Goal: Task Accomplishment & Management: Manage account settings

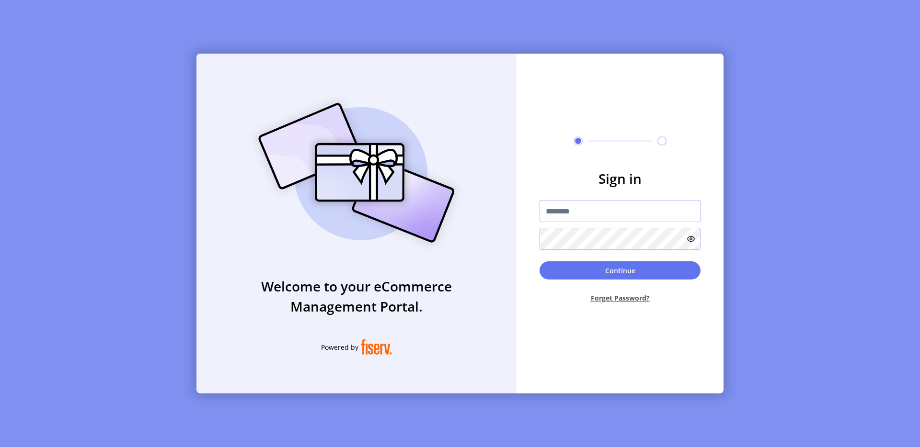
click at [548, 213] on input "text" at bounding box center [619, 211] width 161 height 22
click at [580, 210] on input "text" at bounding box center [619, 211] width 161 height 22
click at [581, 223] on div at bounding box center [619, 225] width 161 height 50
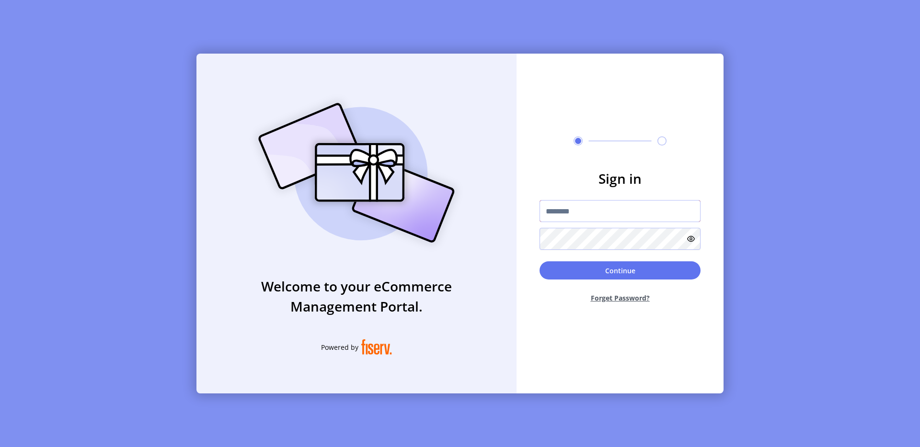
click at [573, 216] on input "text" at bounding box center [619, 211] width 161 height 22
paste input "**********"
type input "**********"
click at [588, 272] on button "Continue" at bounding box center [619, 271] width 161 height 18
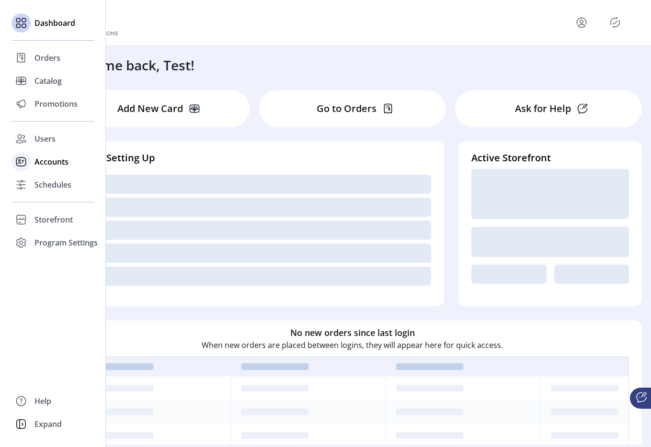
click at [37, 165] on span "Accounts" at bounding box center [51, 161] width 34 height 11
click at [31, 177] on div "Schedules" at bounding box center [52, 184] width 83 height 23
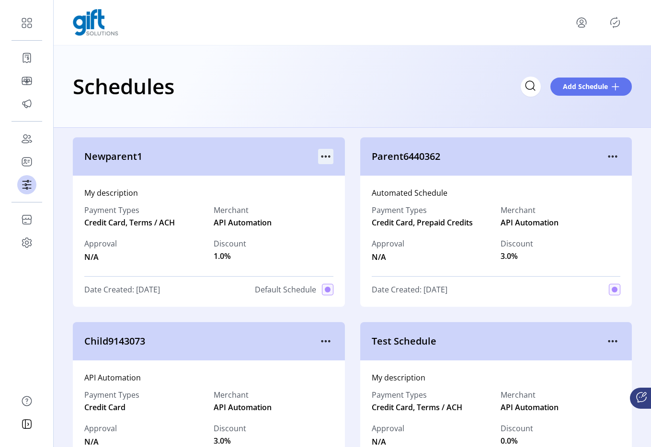
click at [327, 158] on icon "menu" at bounding box center [325, 156] width 15 height 15
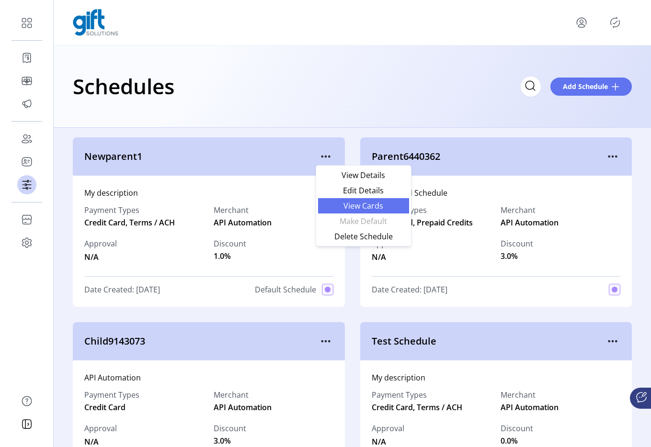
click at [332, 199] on link "View Cards" at bounding box center [363, 205] width 91 height 15
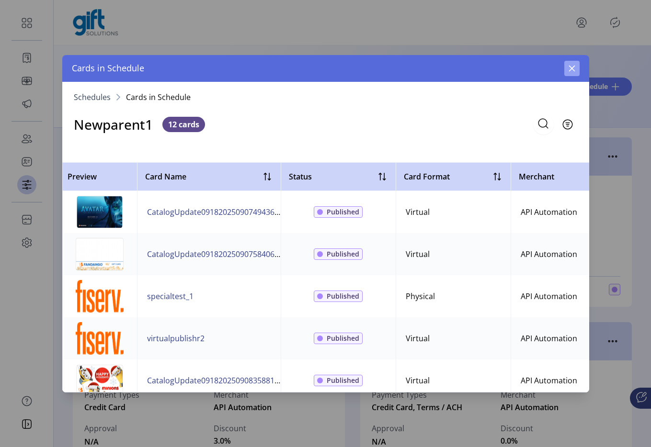
click at [568, 67] on icon "button" at bounding box center [572, 69] width 8 height 8
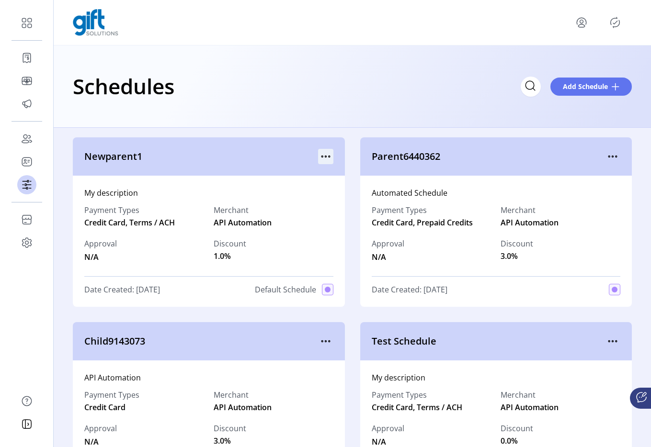
click at [325, 154] on icon "menu" at bounding box center [325, 156] width 15 height 15
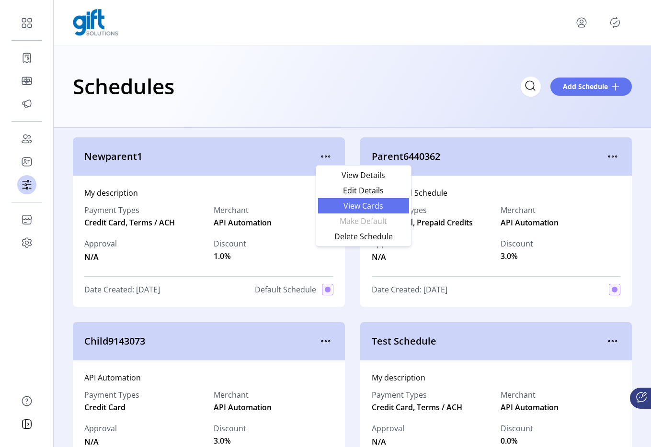
click at [328, 204] on span "View Cards" at bounding box center [364, 206] width 80 height 8
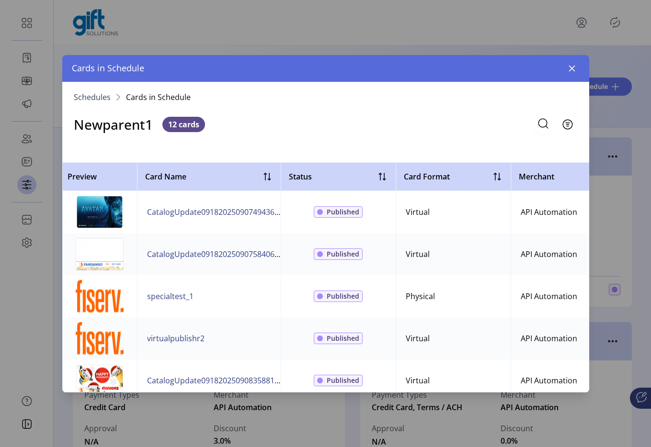
drag, startPoint x: 571, startPoint y: 70, endPoint x: 510, endPoint y: 80, distance: 61.2
click at [571, 70] on icon "button" at bounding box center [572, 69] width 8 height 8
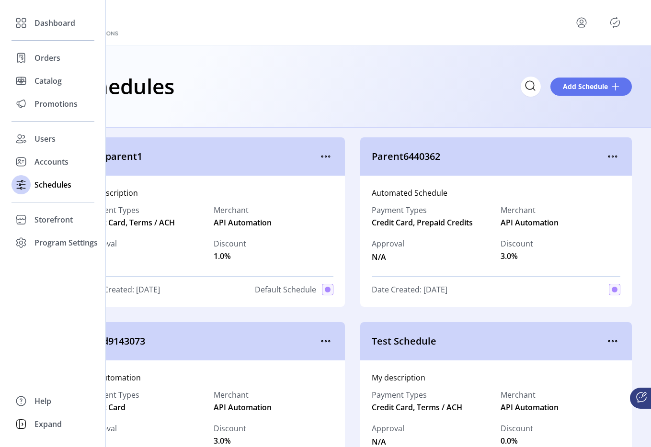
click at [10, 78] on div "Dashboard Orders Catalog Promotions Users Accounts Schedules Storefront Configu…" at bounding box center [53, 223] width 106 height 447
click at [31, 80] on div "Catalog" at bounding box center [52, 80] width 83 height 23
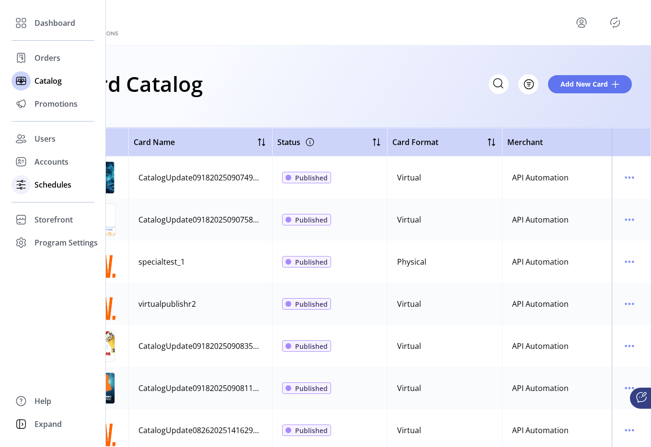
click at [44, 194] on div "Schedules" at bounding box center [52, 184] width 83 height 23
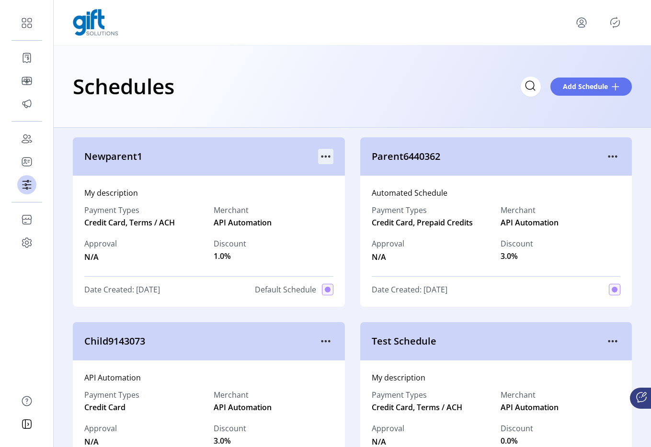
click at [327, 153] on icon "menu" at bounding box center [325, 156] width 15 height 15
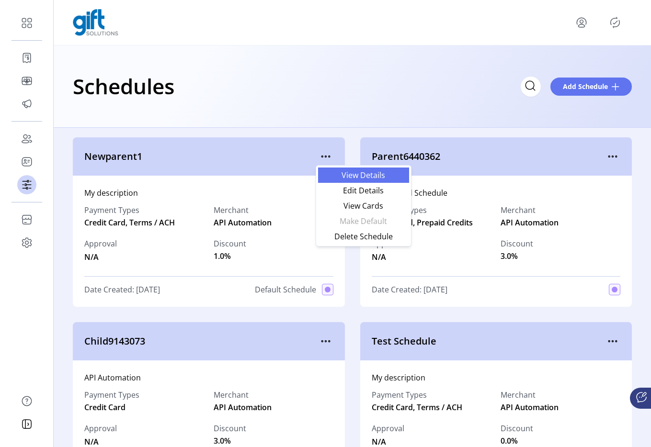
click at [350, 175] on span "View Details" at bounding box center [364, 175] width 80 height 8
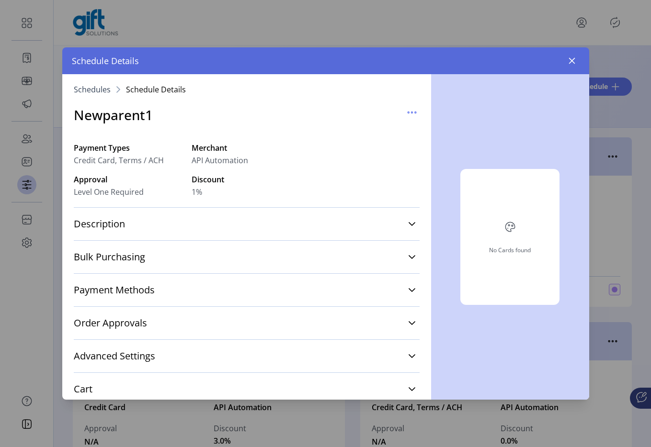
click at [397, 108] on div "Newparent1" at bounding box center [247, 114] width 346 height 43
click at [404, 111] on icon "button" at bounding box center [411, 112] width 15 height 15
click at [523, 121] on div "No Cards found" at bounding box center [510, 237] width 158 height 326
click at [571, 62] on icon "button" at bounding box center [572, 61] width 8 height 8
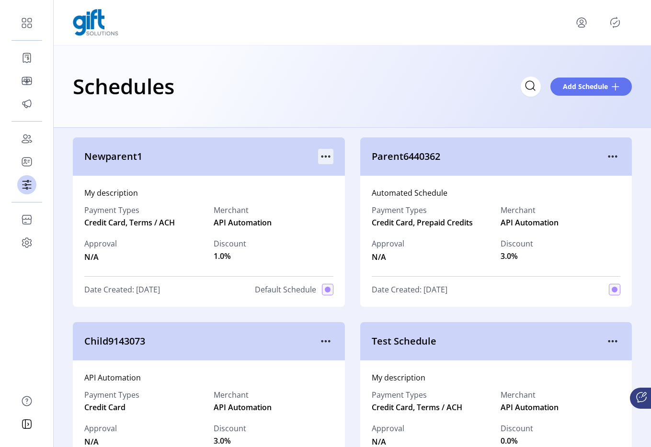
click at [322, 159] on icon "menu" at bounding box center [325, 156] width 15 height 15
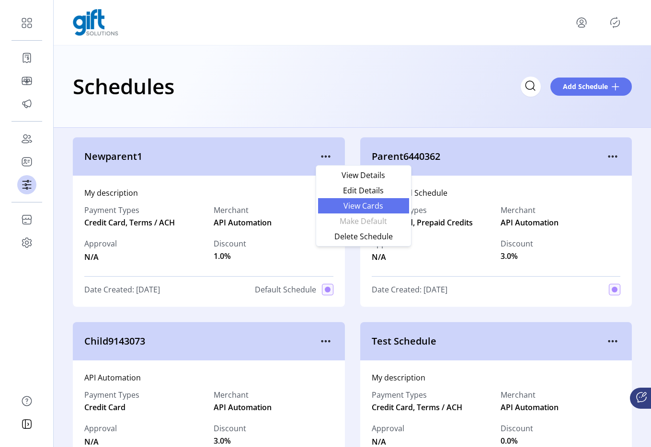
click at [353, 210] on span "View Cards" at bounding box center [364, 206] width 80 height 8
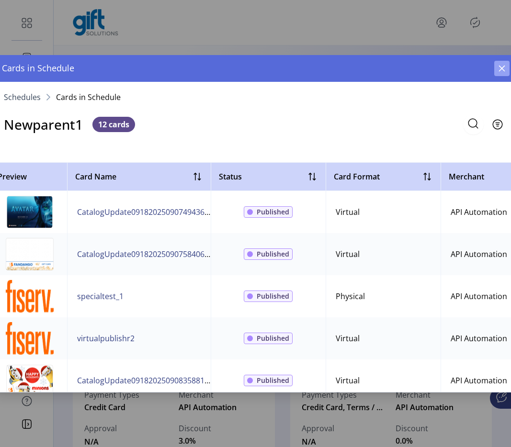
click at [498, 72] on button "button" at bounding box center [501, 68] width 15 height 15
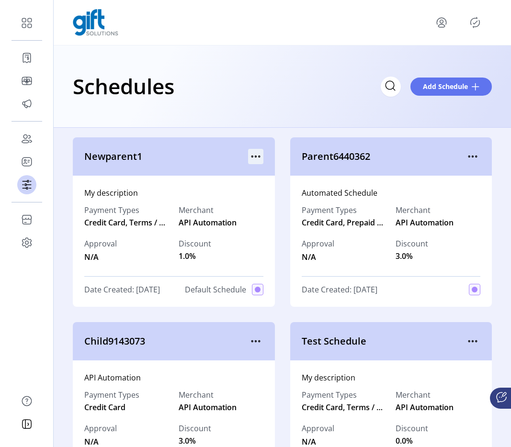
click at [252, 160] on icon "menu" at bounding box center [255, 156] width 15 height 15
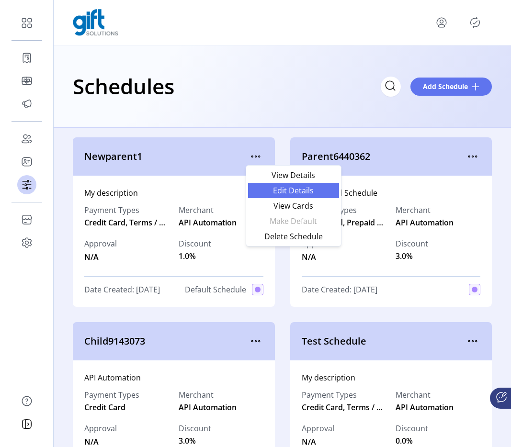
click at [287, 190] on span "Edit Details" at bounding box center [294, 191] width 80 height 8
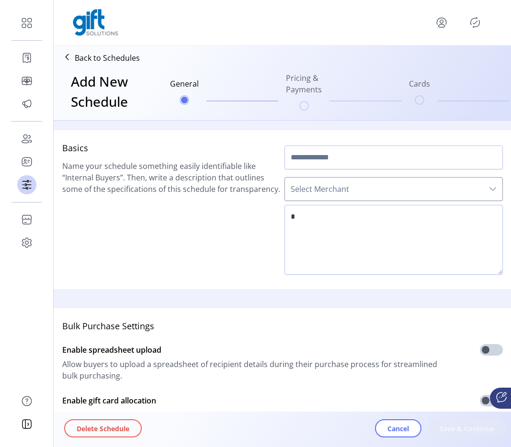
type input "**********"
type textarea "**********"
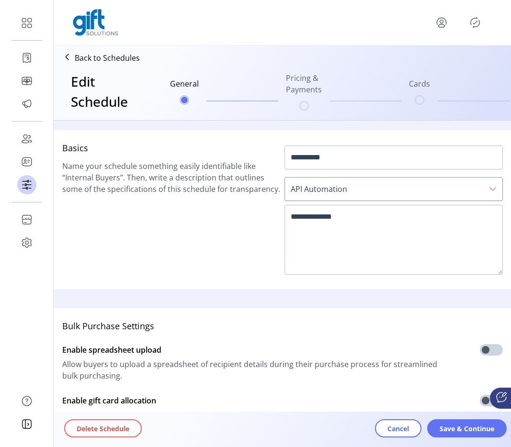
click at [110, 58] on p "Back to Schedules" at bounding box center [107, 57] width 65 height 11
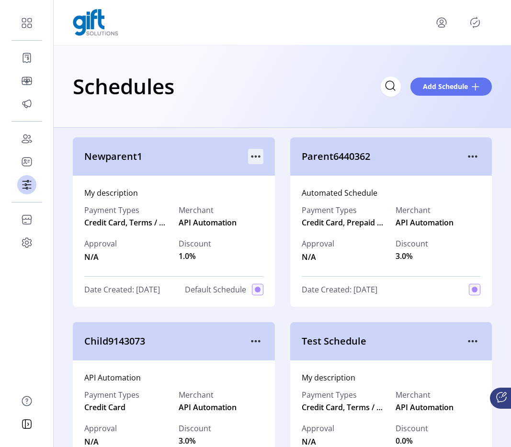
click at [249, 161] on icon "menu" at bounding box center [255, 156] width 15 height 15
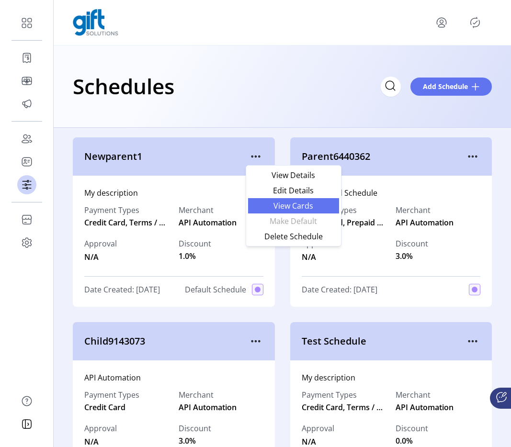
click at [280, 202] on span "View Cards" at bounding box center [294, 206] width 80 height 8
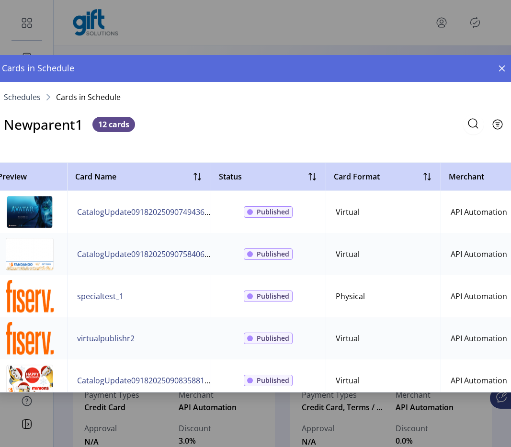
drag, startPoint x: 511, startPoint y: 218, endPoint x: 516, endPoint y: 217, distance: 5.8
click at [511, 217] on html "Dashboard Orders Catalog Promotions Users Accounts Schedules Storefront Configu…" at bounding box center [255, 223] width 511 height 447
click at [502, 233] on td "API Automation" at bounding box center [508, 254] width 134 height 42
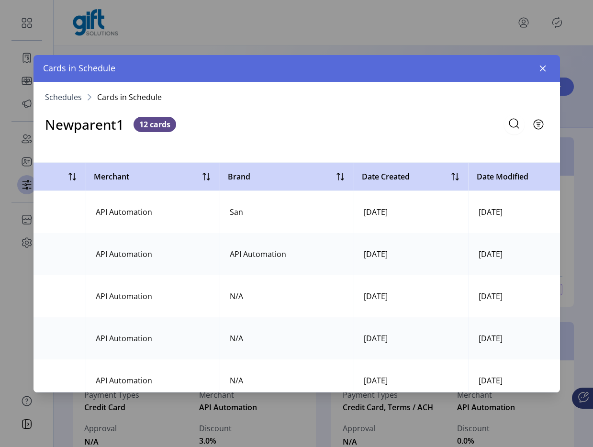
scroll to position [0, 424]
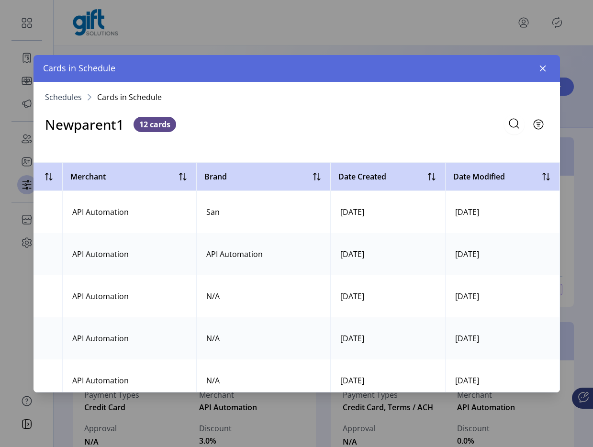
click at [416, 243] on td "[DATE]" at bounding box center [388, 254] width 115 height 42
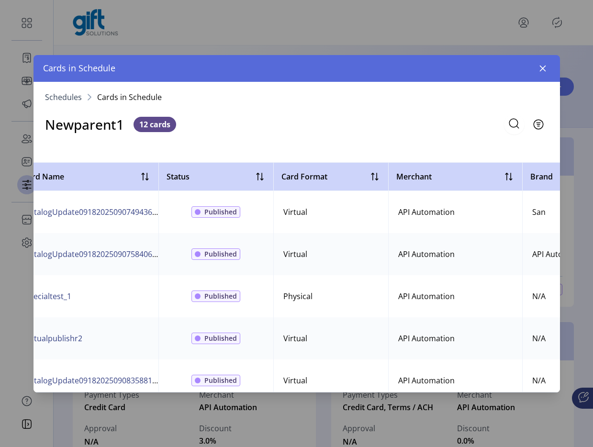
scroll to position [0, 0]
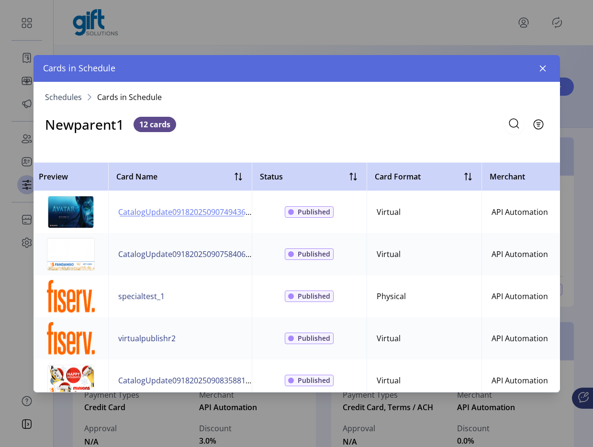
click at [184, 211] on span "CatalogUpdate09182025090749436" at bounding box center [181, 211] width 127 height 11
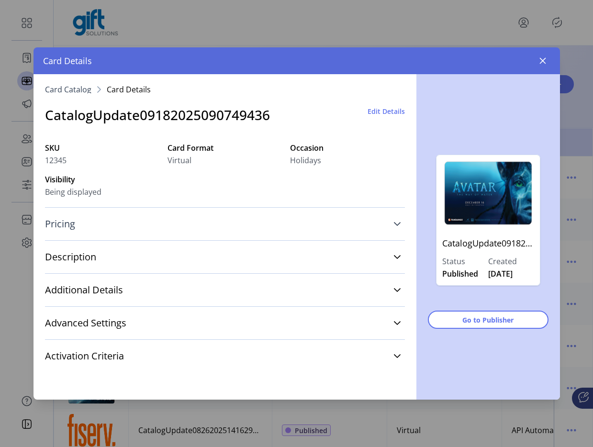
click at [346, 227] on link "Pricing" at bounding box center [225, 224] width 360 height 21
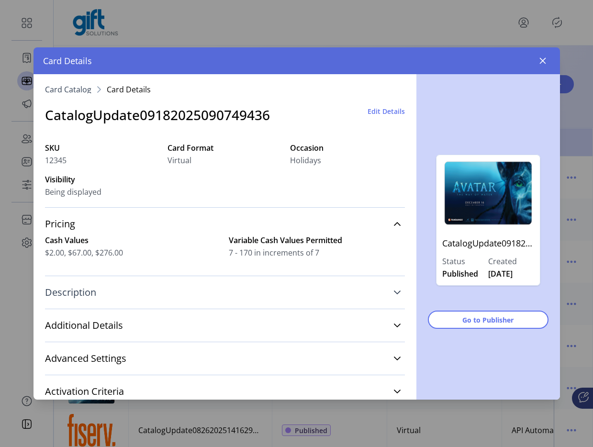
click at [330, 294] on link "Description" at bounding box center [225, 292] width 360 height 21
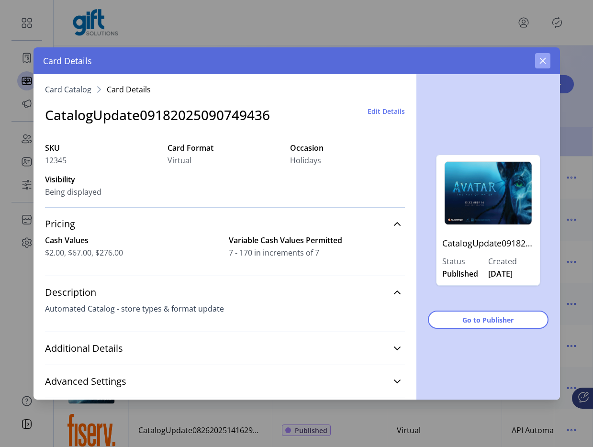
click at [541, 64] on icon "button" at bounding box center [543, 61] width 8 height 8
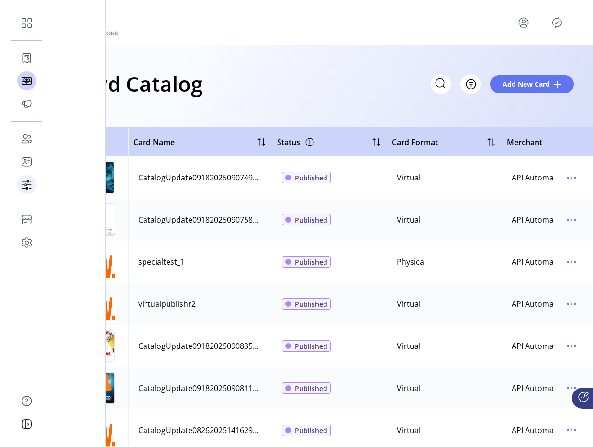
click at [31, 184] on div "Schedules" at bounding box center [26, 184] width 19 height 23
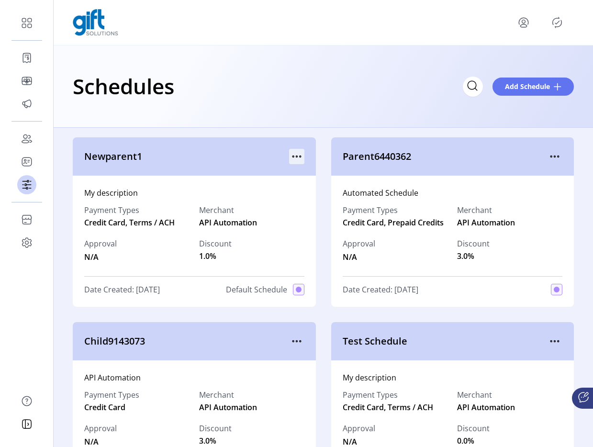
click at [294, 154] on icon "menu" at bounding box center [296, 156] width 15 height 15
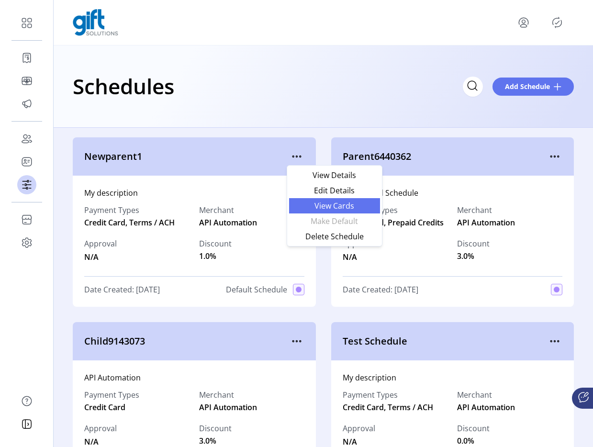
click at [316, 207] on span "View Cards" at bounding box center [335, 206] width 80 height 8
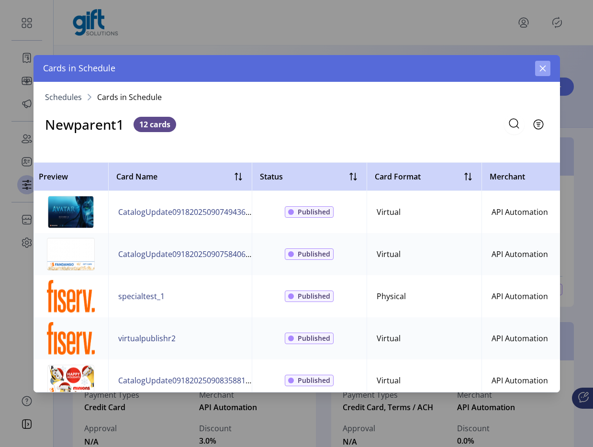
click at [540, 68] on icon "button" at bounding box center [543, 69] width 8 height 8
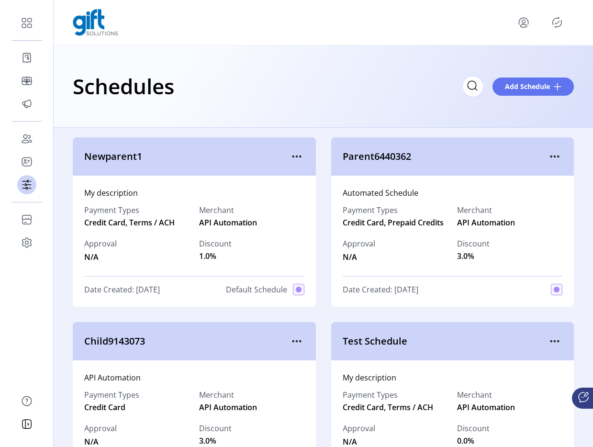
click at [525, 19] on icon "menu" at bounding box center [523, 22] width 15 height 15
click at [508, 57] on span "Sign Out" at bounding box center [490, 61] width 72 height 8
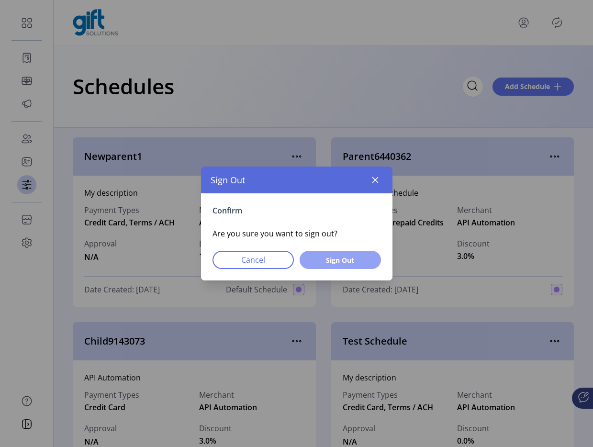
click at [333, 255] on span "Sign Out" at bounding box center [340, 260] width 57 height 10
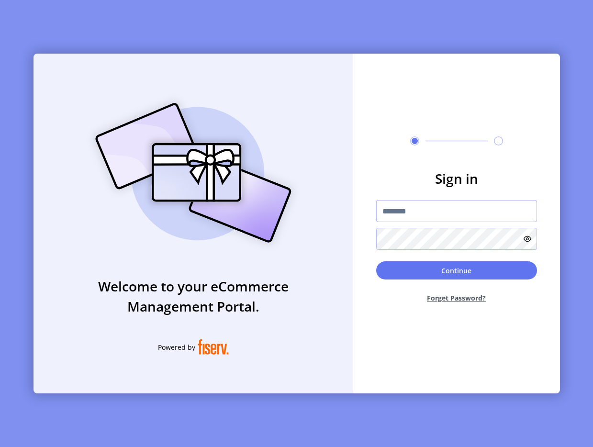
click at [409, 220] on input "text" at bounding box center [457, 211] width 161 height 22
type input "**********"
click at [436, 257] on form "**********" at bounding box center [457, 240] width 207 height 142
click at [434, 267] on button "Continue" at bounding box center [457, 271] width 161 height 18
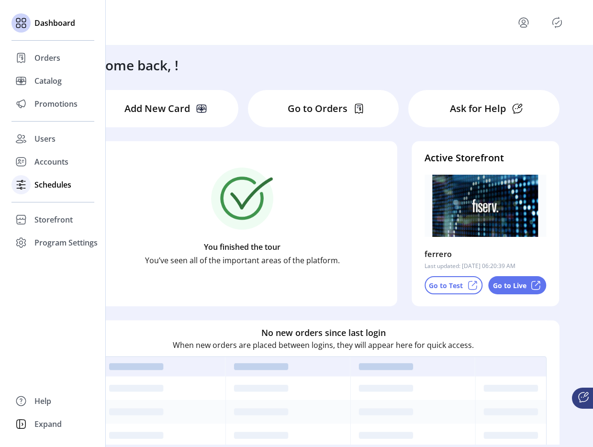
click at [36, 185] on span "Schedules" at bounding box center [52, 184] width 37 height 11
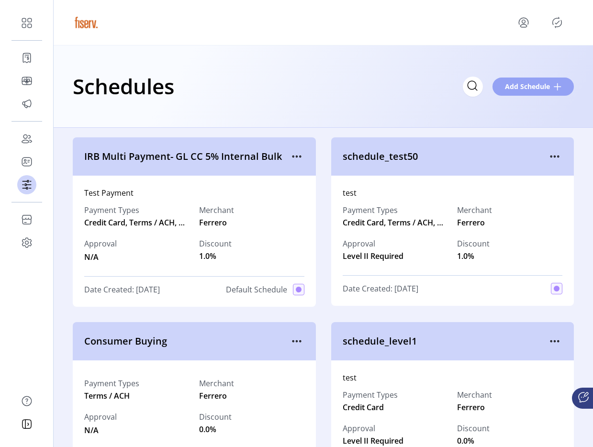
click at [536, 86] on span "Add Schedule" at bounding box center [527, 86] width 45 height 10
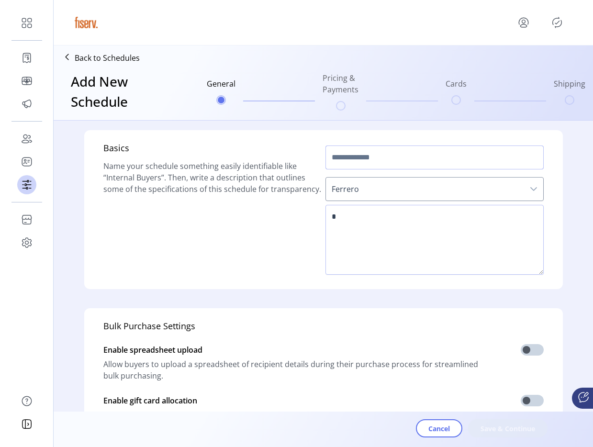
click at [359, 163] on input "text" at bounding box center [435, 158] width 218 height 24
type input "**********"
click at [331, 227] on textarea at bounding box center [435, 240] width 218 height 70
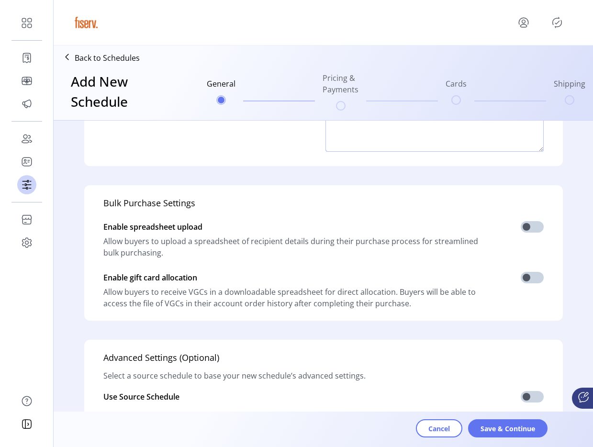
scroll to position [236, 0]
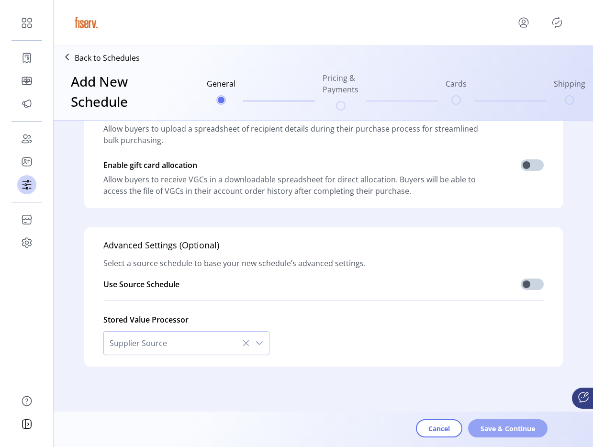
type textarea "*****"
click at [507, 427] on span "Save & Continue" at bounding box center [508, 429] width 55 height 10
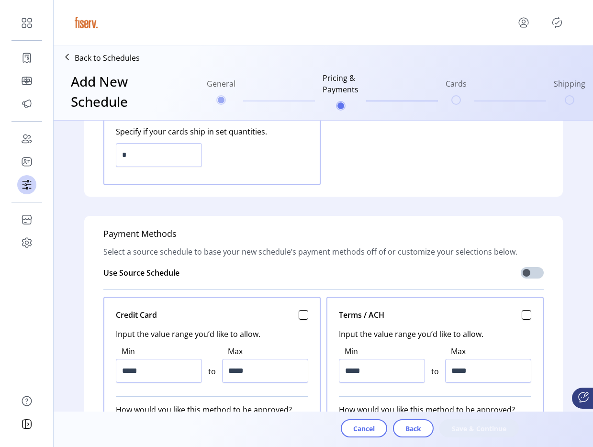
scroll to position [270, 0]
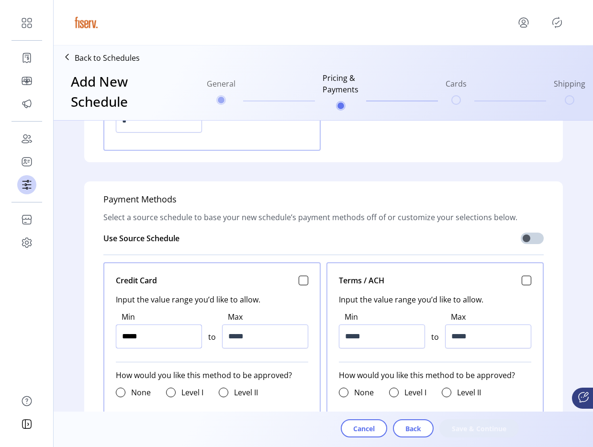
click at [165, 330] on input "*****" at bounding box center [159, 337] width 86 height 24
type input "******"
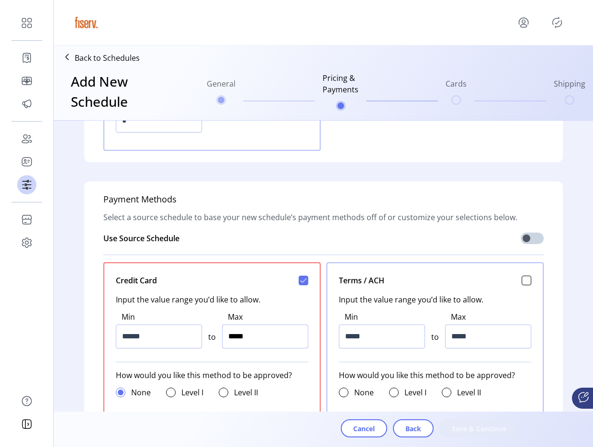
click at [269, 327] on input "*****" at bounding box center [265, 337] width 86 height 24
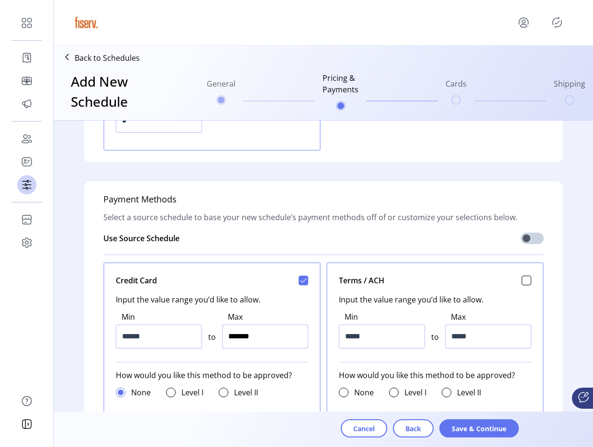
type input "*********"
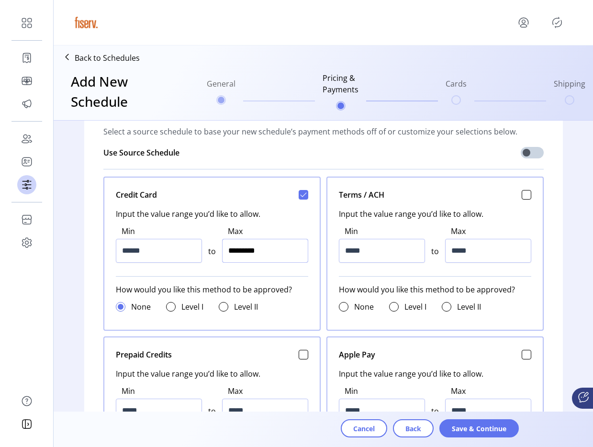
scroll to position [416, 0]
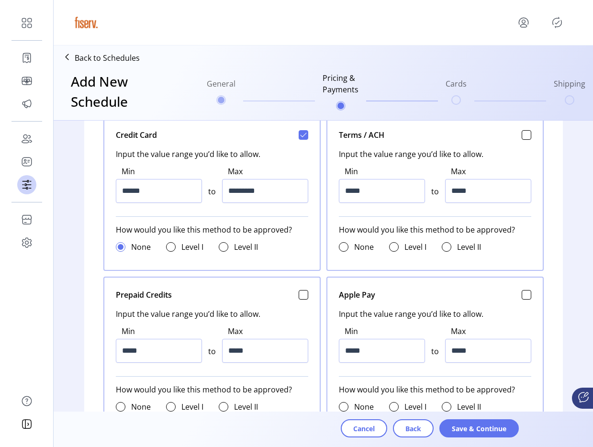
click at [466, 417] on div "Cancel Back Save & Continue" at bounding box center [350, 429] width 593 height 35
click at [469, 439] on div "Cancel Back Save & Continue" at bounding box center [350, 433] width 491 height 26
click at [471, 430] on span "Save & Continue" at bounding box center [479, 429] width 55 height 10
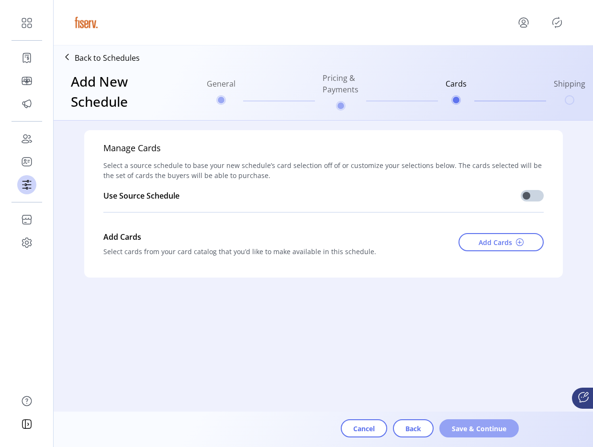
click at [461, 431] on span "Save & Continue" at bounding box center [479, 429] width 55 height 10
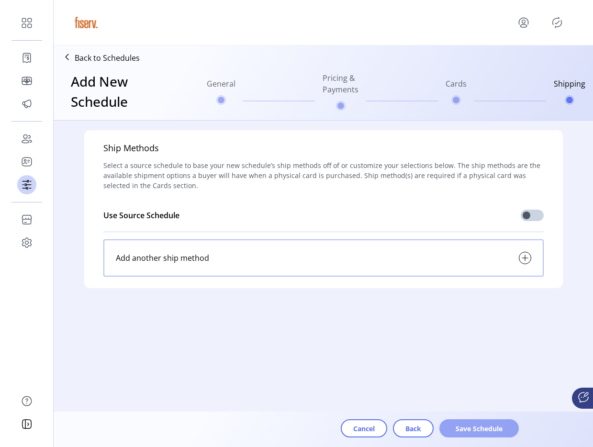
click at [462, 429] on span "Save Schedule" at bounding box center [479, 429] width 55 height 10
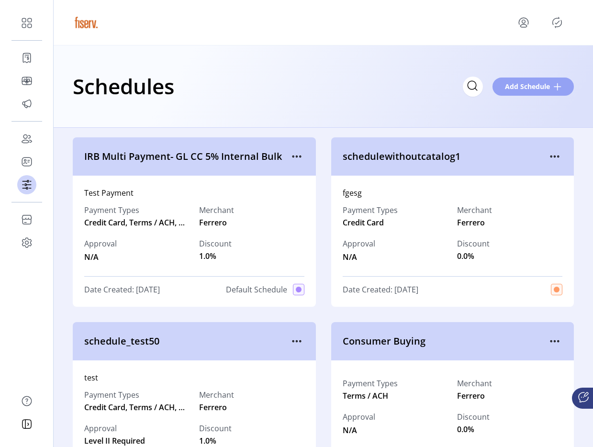
click at [516, 89] on span "Add Schedule" at bounding box center [527, 86] width 45 height 10
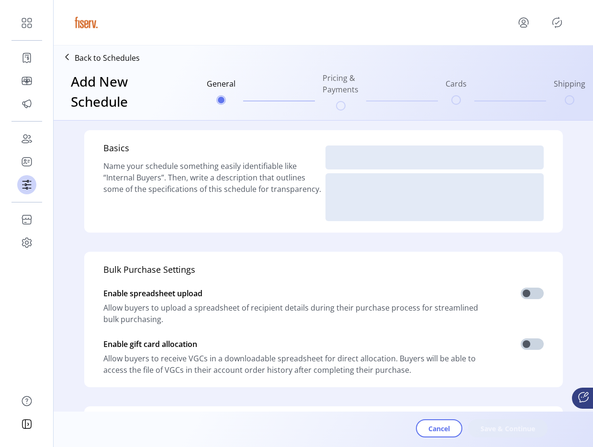
click at [555, 24] on icon "Publisher Panel" at bounding box center [557, 22] width 15 height 15
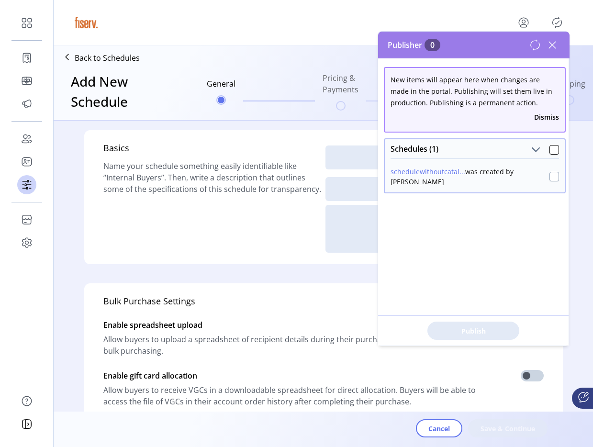
click at [552, 176] on div at bounding box center [555, 177] width 10 height 10
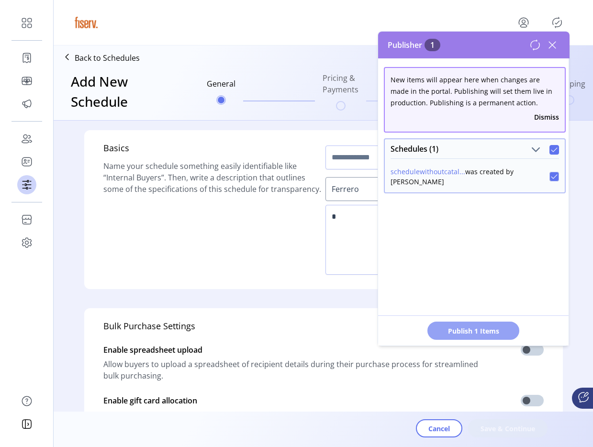
click at [492, 330] on span "Publish 1 Items" at bounding box center [473, 331] width 67 height 10
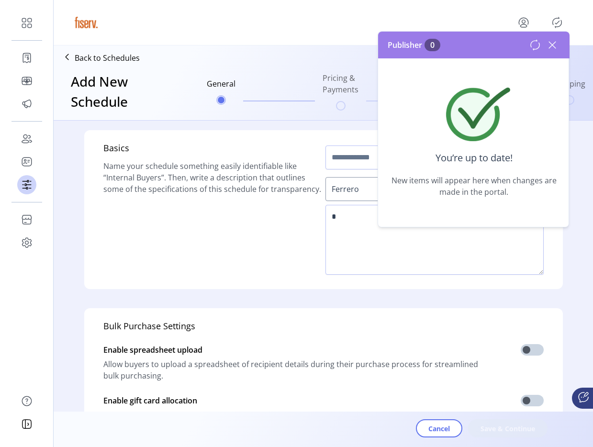
click at [554, 44] on icon at bounding box center [552, 45] width 7 height 7
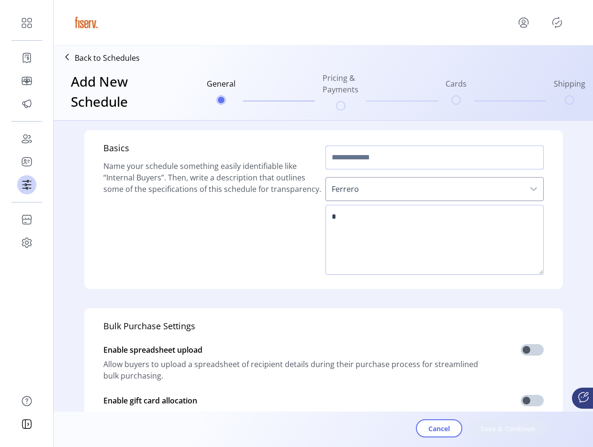
click at [364, 168] on input "text" at bounding box center [435, 158] width 218 height 24
type input "**********"
click at [346, 214] on textarea at bounding box center [435, 240] width 218 height 70
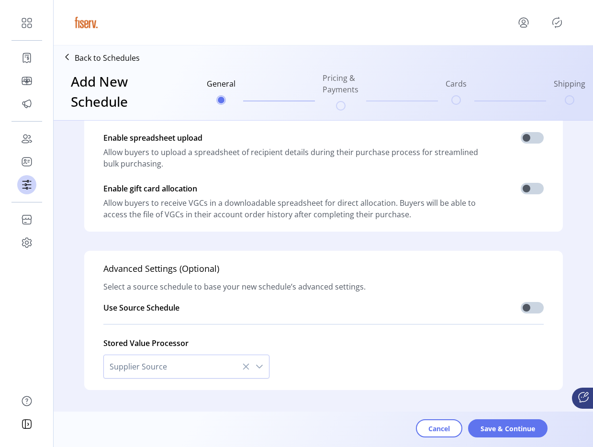
scroll to position [236, 0]
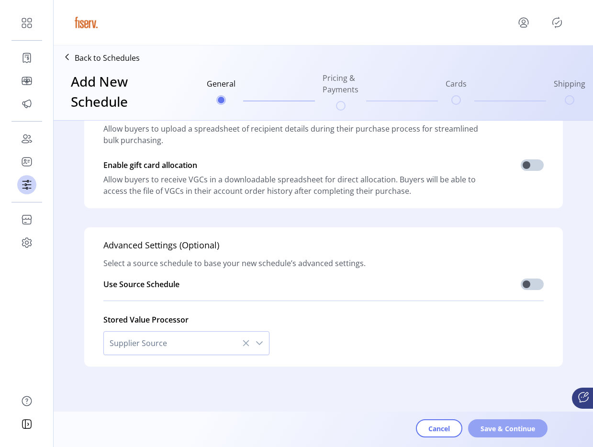
type textarea "****"
click at [483, 422] on button "Save & Continue" at bounding box center [508, 429] width 80 height 18
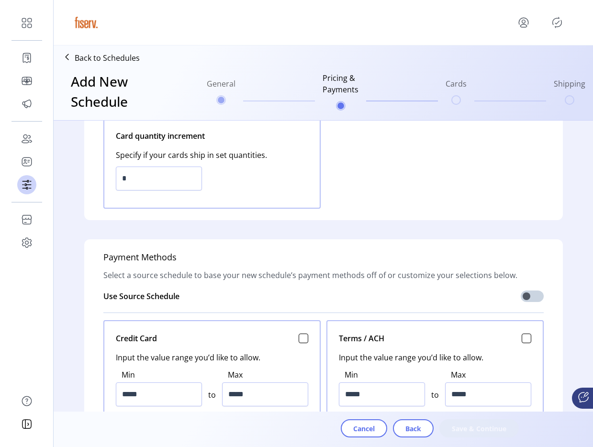
scroll to position [254, 0]
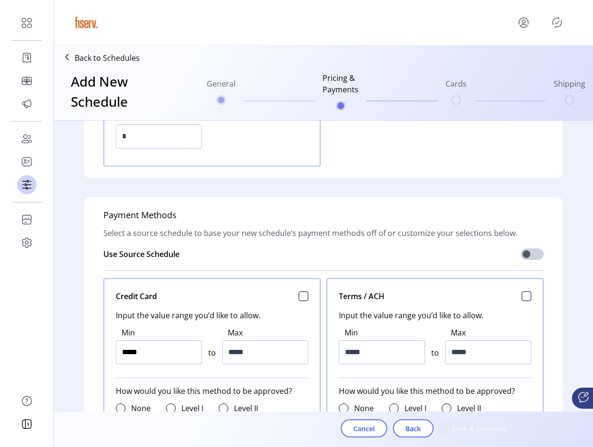
click at [170, 356] on input "*****" at bounding box center [159, 353] width 86 height 24
type input "*****"
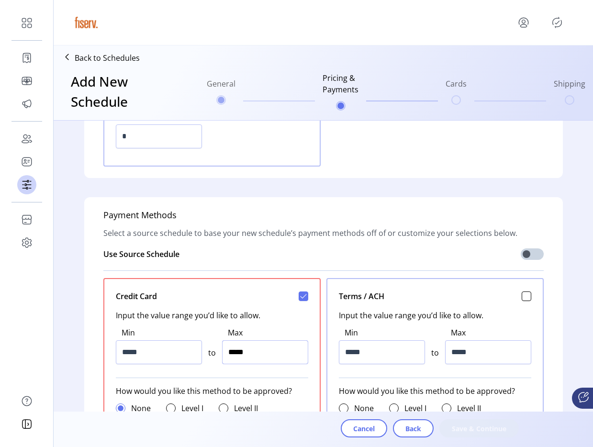
click at [233, 343] on input "*****" at bounding box center [265, 353] width 86 height 24
click at [233, 343] on input "******" at bounding box center [265, 353] width 86 height 24
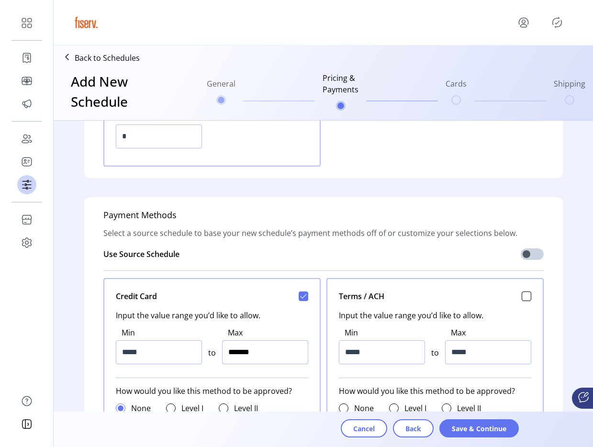
type input "*********"
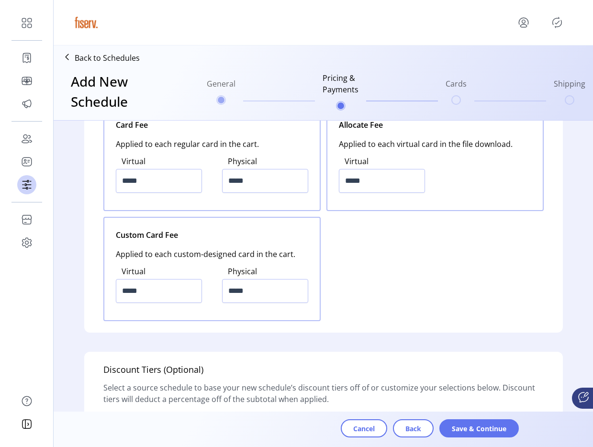
scroll to position [1279, 0]
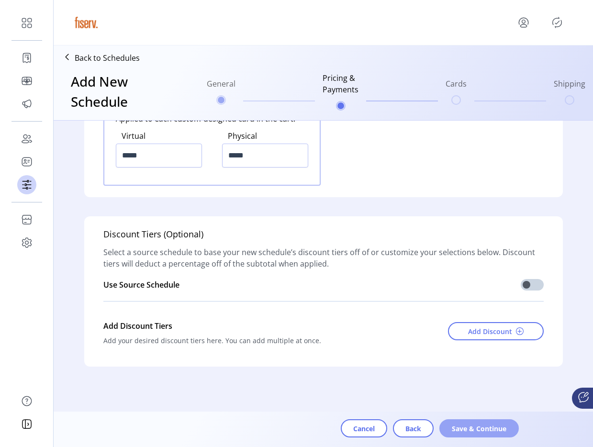
click at [457, 424] on span "Save & Continue" at bounding box center [479, 429] width 55 height 10
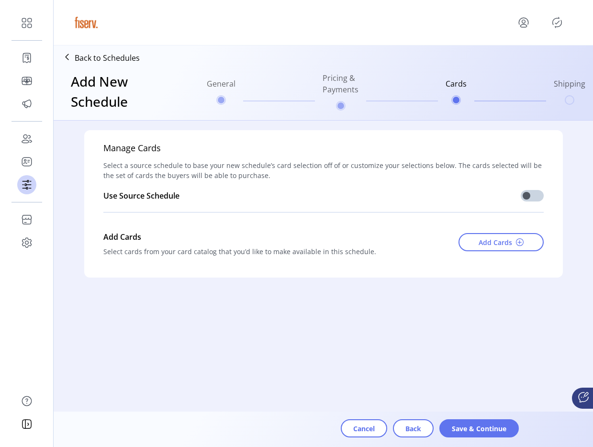
scroll to position [0, 0]
click at [490, 247] on button "Add Cards" at bounding box center [501, 242] width 85 height 18
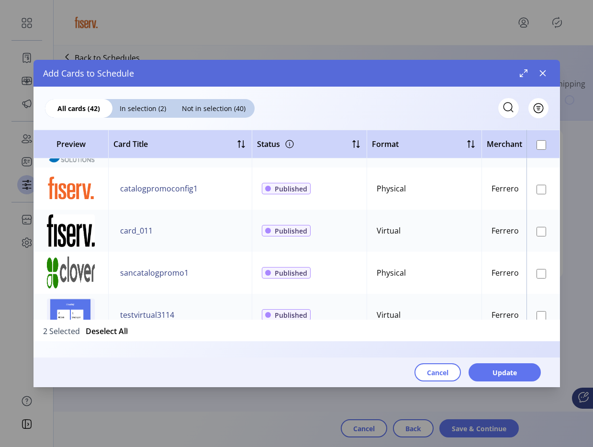
scroll to position [1416, 0]
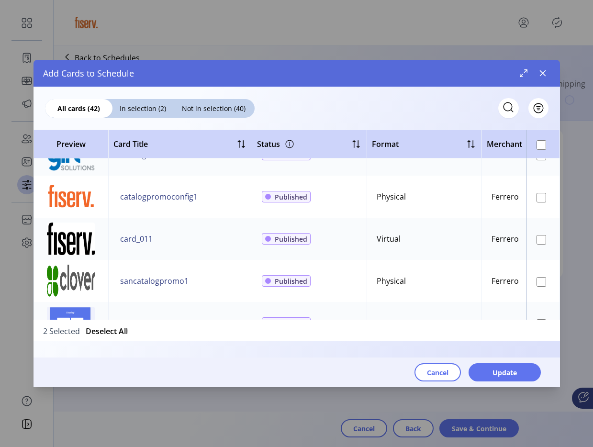
click at [539, 203] on td at bounding box center [544, 197] width 34 height 42
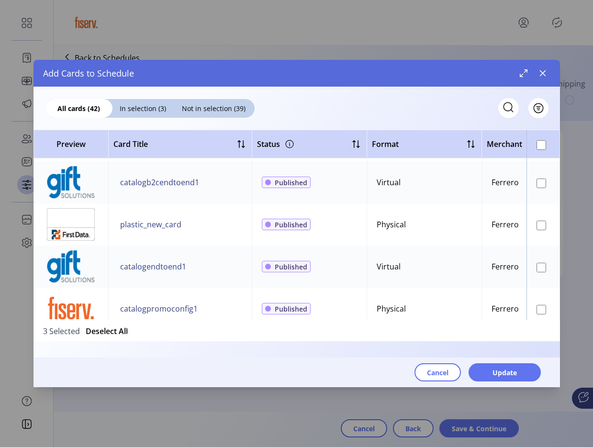
scroll to position [1303, 0]
click at [483, 375] on button "Update" at bounding box center [505, 373] width 72 height 18
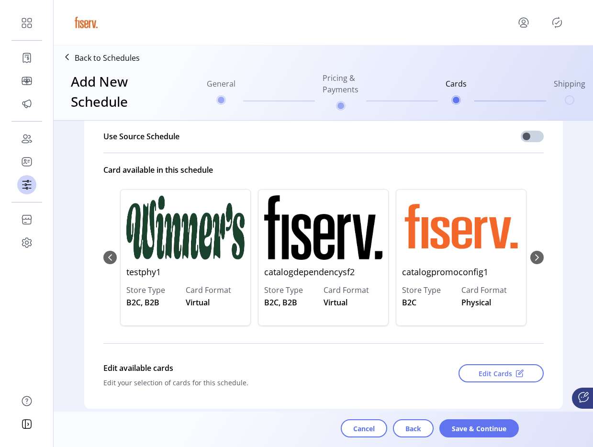
scroll to position [84, 0]
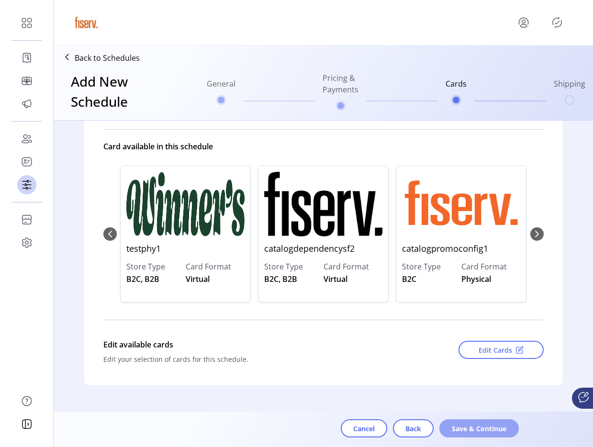
click at [468, 433] on span "Save & Continue" at bounding box center [479, 429] width 55 height 10
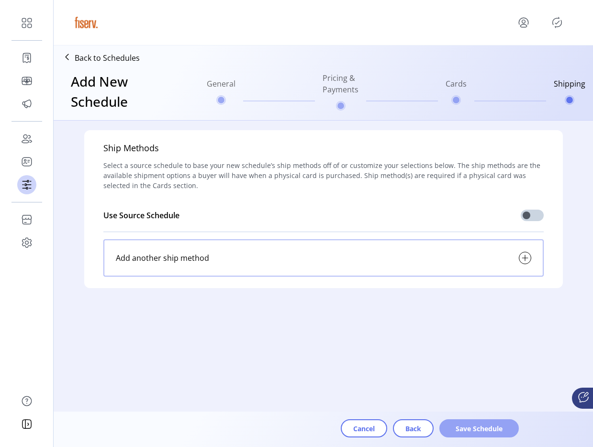
click at [467, 430] on span "Save Schedule" at bounding box center [479, 429] width 55 height 10
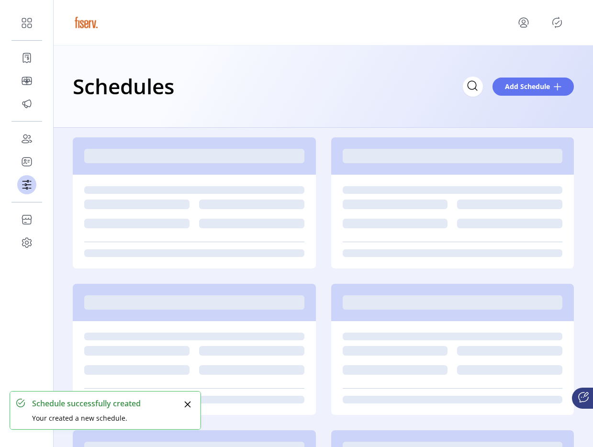
click at [557, 26] on icon "Publisher Panel" at bounding box center [557, 22] width 15 height 15
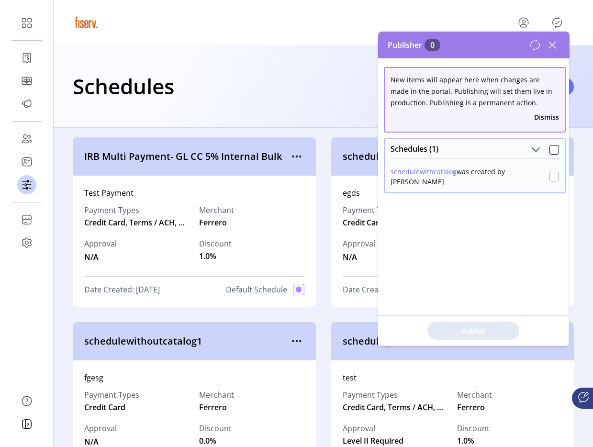
click at [553, 180] on div at bounding box center [555, 177] width 10 height 10
click at [483, 326] on span "Publish 1 Items" at bounding box center [473, 331] width 67 height 10
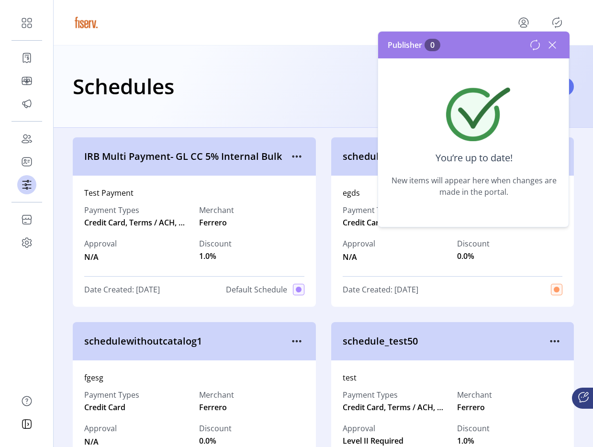
click at [549, 46] on icon at bounding box center [552, 44] width 15 height 15
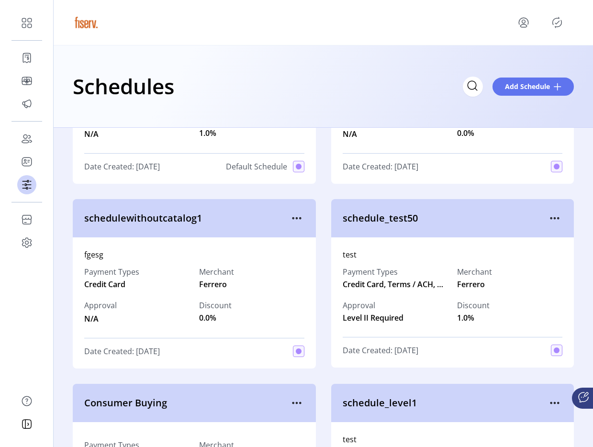
scroll to position [119, 0]
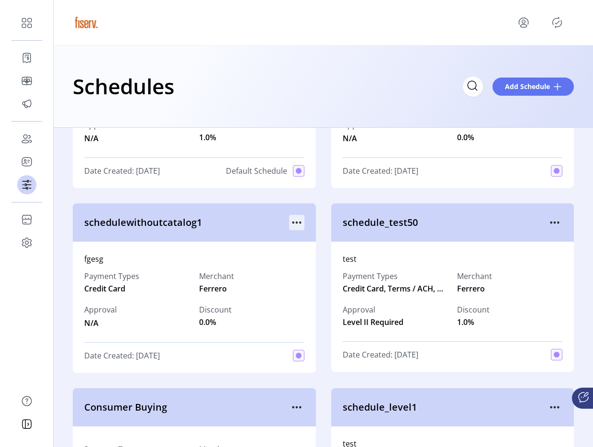
click at [296, 225] on icon "menu" at bounding box center [296, 222] width 15 height 15
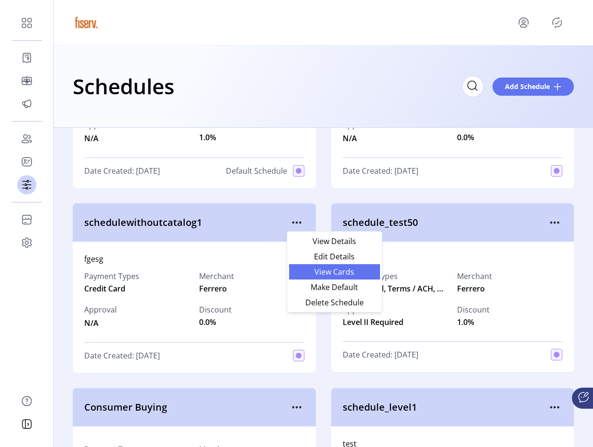
click at [308, 274] on span "View Cards" at bounding box center [335, 272] width 80 height 8
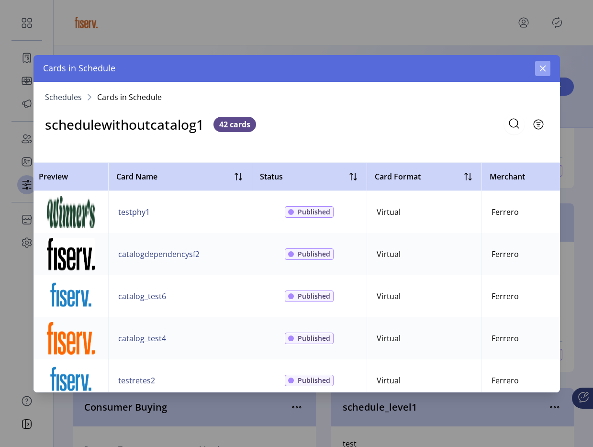
click at [542, 73] on button "button" at bounding box center [543, 68] width 15 height 15
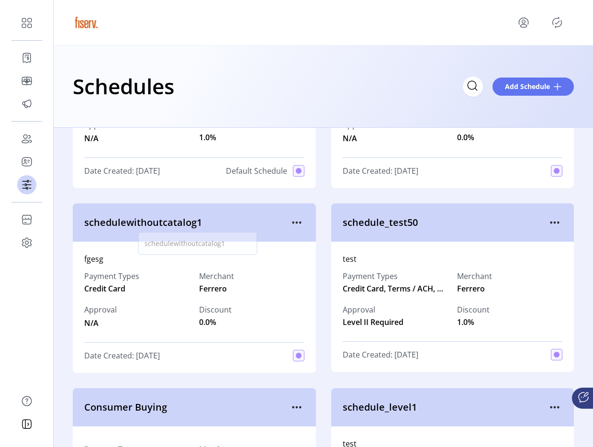
drag, startPoint x: 123, startPoint y: 226, endPoint x: 207, endPoint y: 224, distance: 83.8
click at [207, 224] on span "schedulewithoutcatalog1" at bounding box center [186, 223] width 205 height 14
click at [301, 215] on div at bounding box center [296, 222] width 15 height 15
click at [300, 218] on icon "menu" at bounding box center [296, 222] width 15 height 15
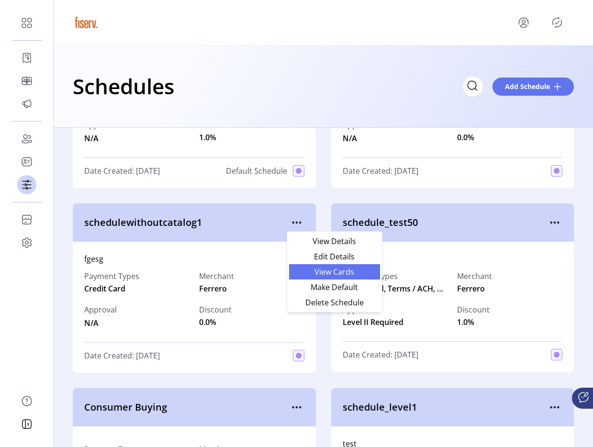
click at [307, 270] on span "View Cards" at bounding box center [335, 272] width 80 height 8
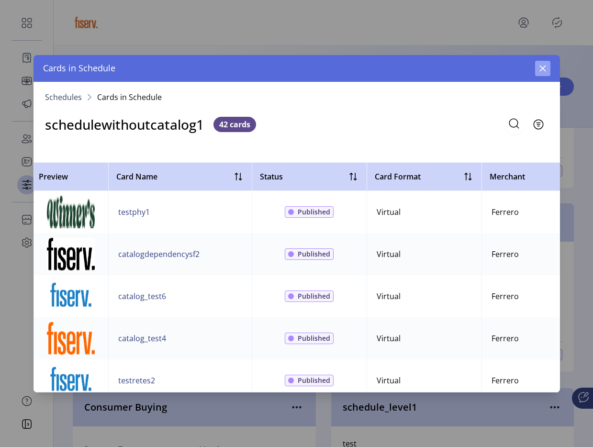
click at [546, 65] on icon "button" at bounding box center [543, 69] width 8 height 8
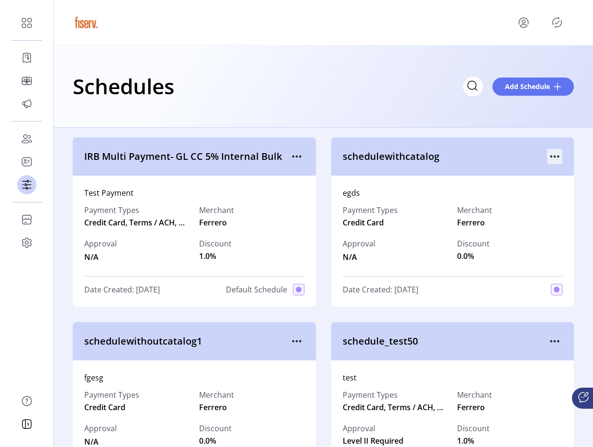
click at [551, 153] on icon "menu" at bounding box center [555, 156] width 15 height 15
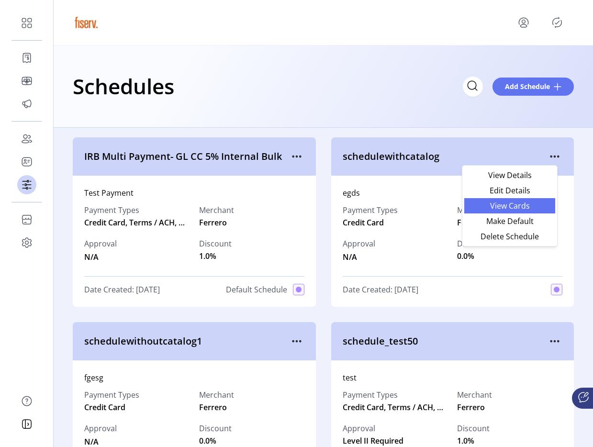
click at [509, 211] on link "View Cards" at bounding box center [510, 205] width 91 height 15
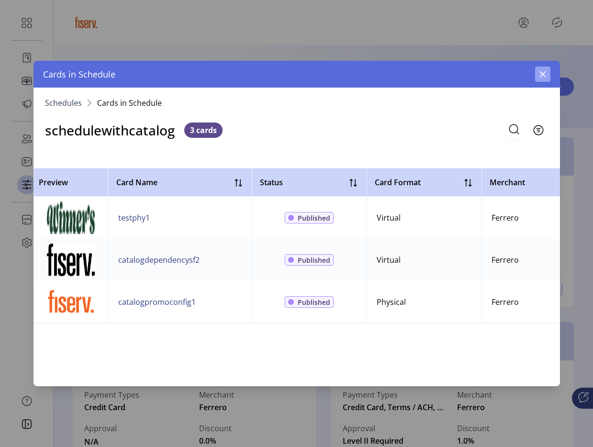
click at [542, 74] on icon "button" at bounding box center [543, 74] width 6 height 6
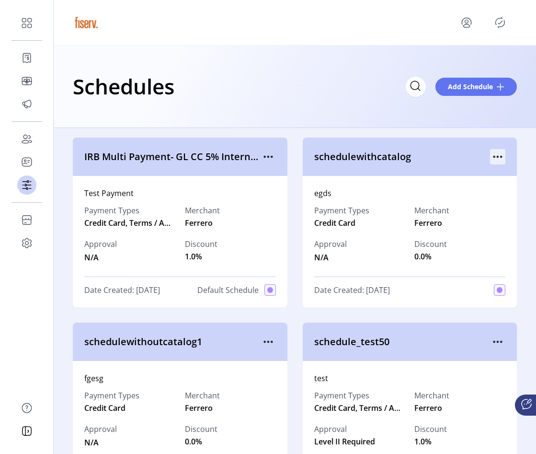
click at [490, 155] on icon "menu" at bounding box center [497, 156] width 15 height 15
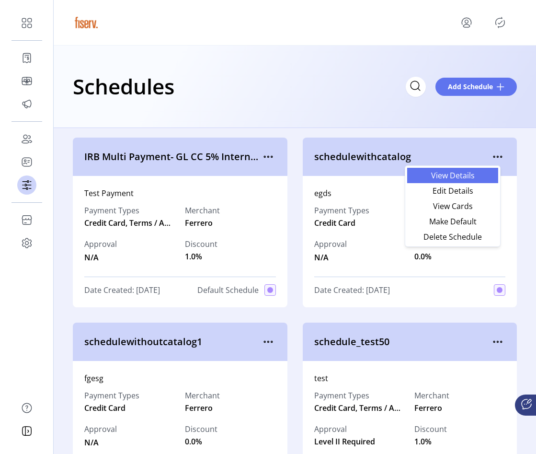
click at [475, 176] on span "View Details" at bounding box center [453, 175] width 80 height 8
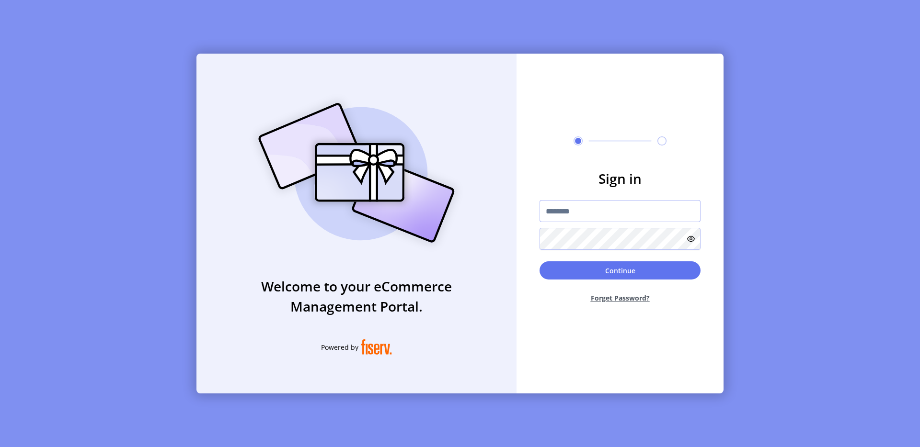
click at [559, 218] on input "text" at bounding box center [619, 211] width 161 height 22
type input "**********"
click at [633, 268] on button "Continue" at bounding box center [619, 271] width 161 height 18
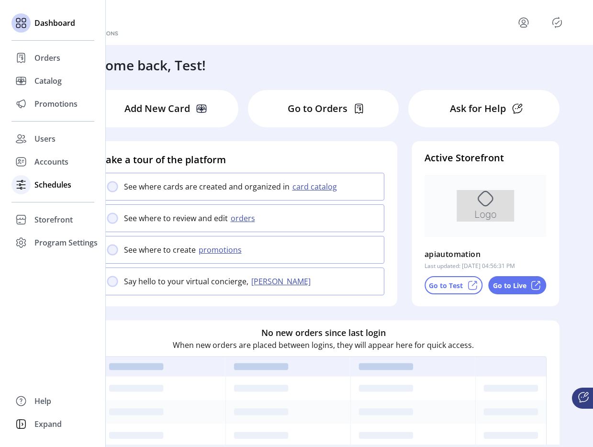
click at [27, 187] on icon at bounding box center [20, 184] width 15 height 15
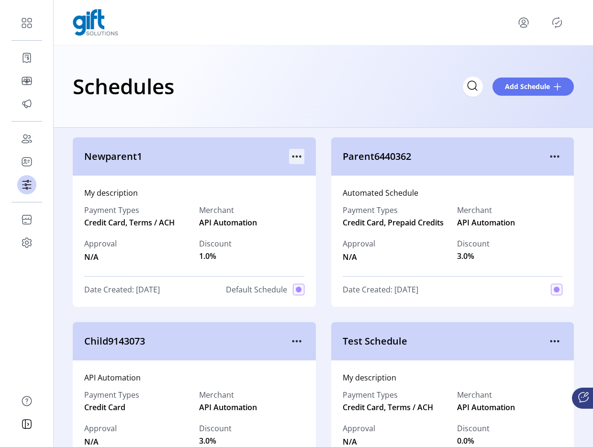
click at [297, 151] on icon "menu" at bounding box center [296, 156] width 15 height 15
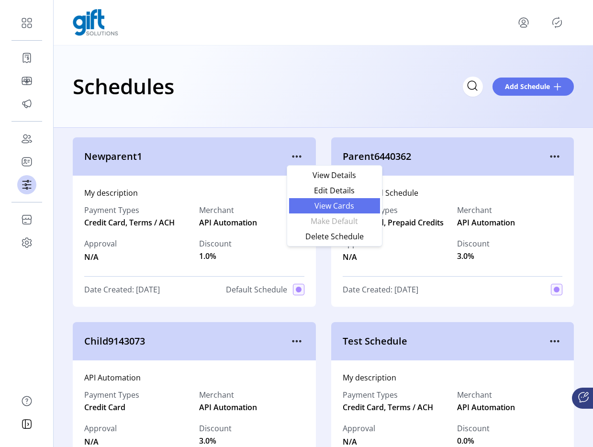
click at [314, 202] on span "View Cards" at bounding box center [335, 206] width 80 height 8
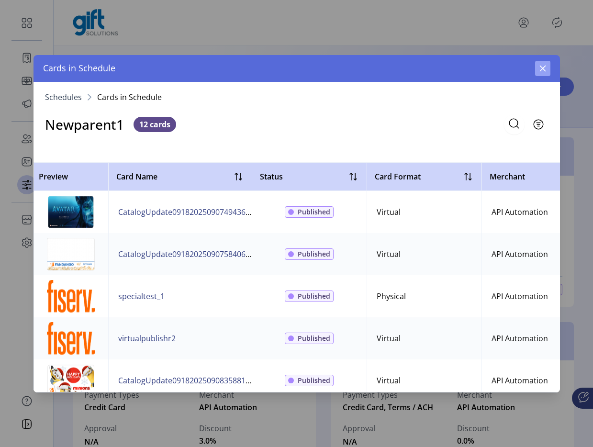
click at [539, 63] on button "button" at bounding box center [543, 68] width 15 height 15
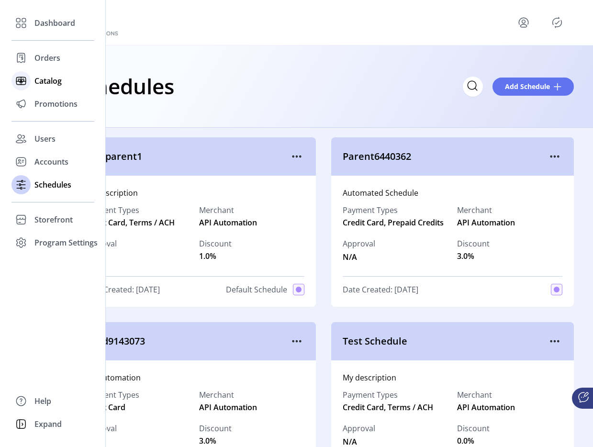
click at [26, 80] on icon at bounding box center [20, 80] width 15 height 15
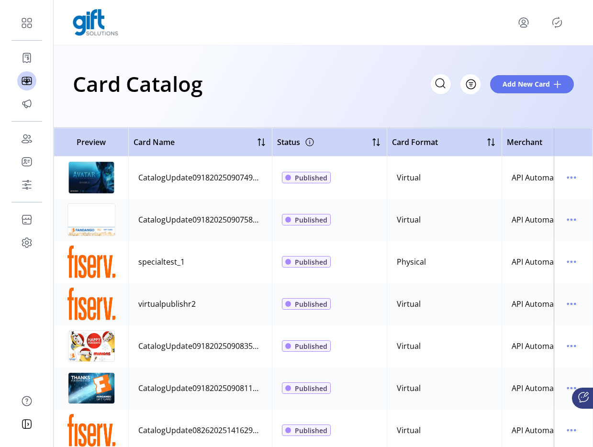
click at [554, 21] on icon "Publisher Panel" at bounding box center [557, 22] width 9 height 11
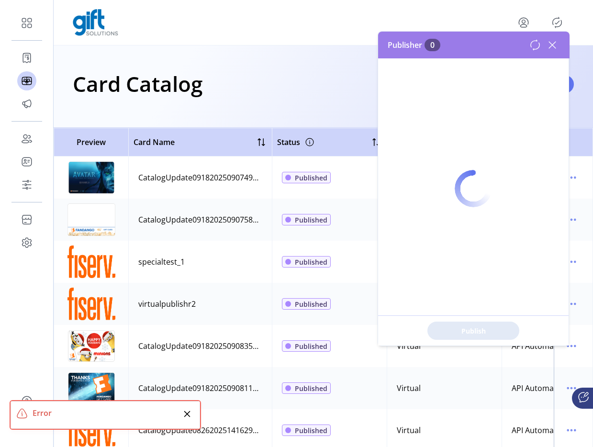
click at [558, 45] on div at bounding box center [473, 189] width 191 height 314
click at [553, 47] on div at bounding box center [473, 189] width 191 height 314
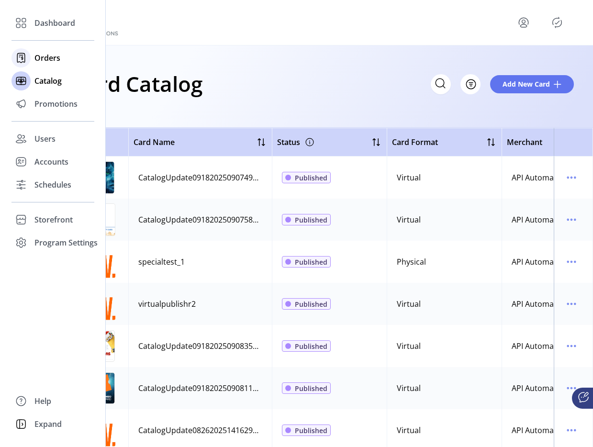
click at [35, 60] on span "Orders" at bounding box center [47, 57] width 26 height 11
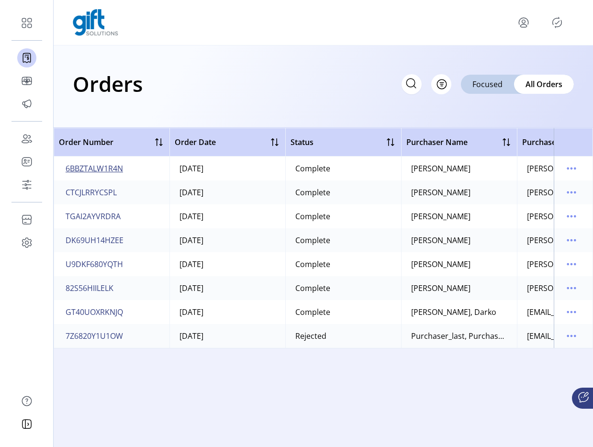
click at [113, 174] on span "6BBZTALW1R4N" at bounding box center [94, 168] width 57 height 11
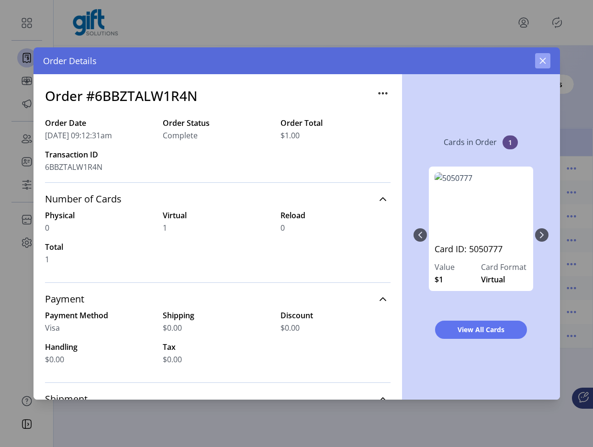
click at [539, 78] on div "Cards in Order 1 Card ID: 5050777 Value $1 Card Format Virtual View All Cards" at bounding box center [481, 237] width 158 height 326
click at [542, 66] on button "button" at bounding box center [543, 60] width 15 height 15
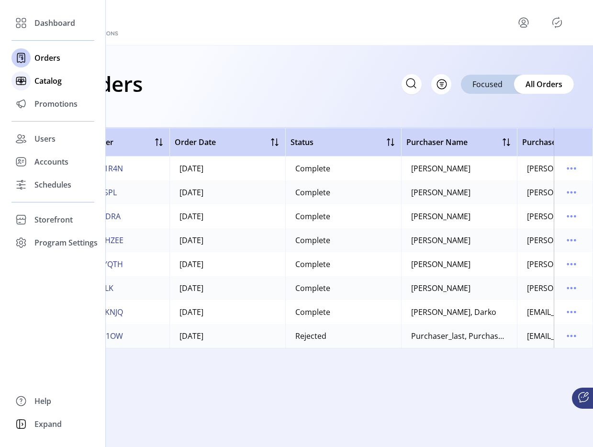
click at [37, 84] on span "Catalog" at bounding box center [47, 80] width 27 height 11
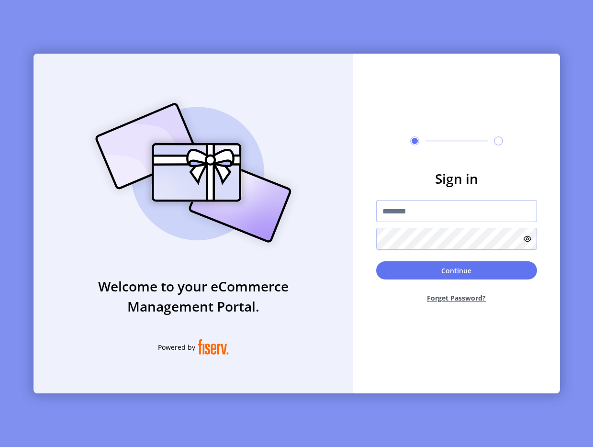
click at [405, 214] on input "text" at bounding box center [457, 211] width 161 height 22
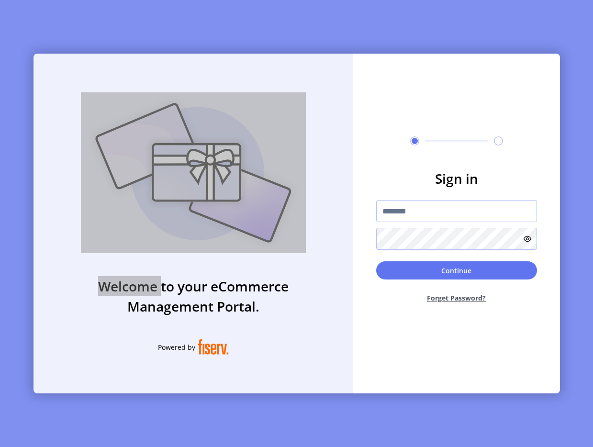
click at [269, 15] on div "Welcome to your eCommerce Management Portal. Powered by Sign in Continue Forget…" at bounding box center [296, 223] width 593 height 447
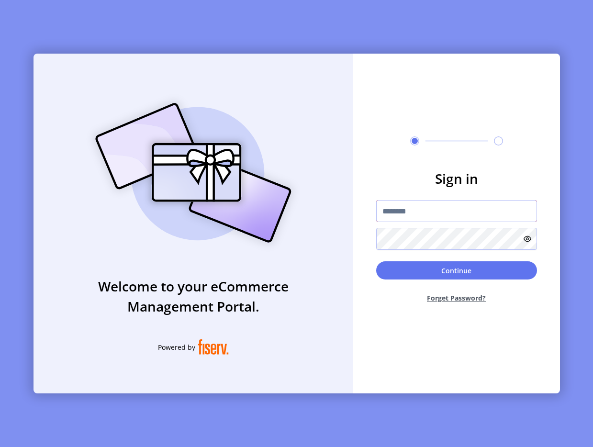
click at [409, 201] on input "text" at bounding box center [457, 211] width 161 height 22
type input "**********"
click at [399, 275] on button "Continue" at bounding box center [457, 271] width 161 height 18
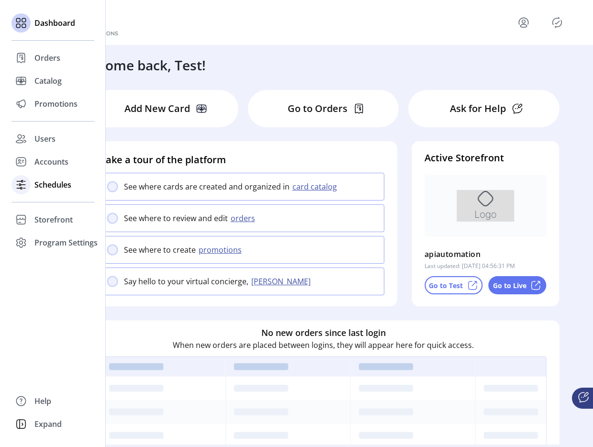
click at [34, 180] on span "Schedules" at bounding box center [52, 184] width 37 height 11
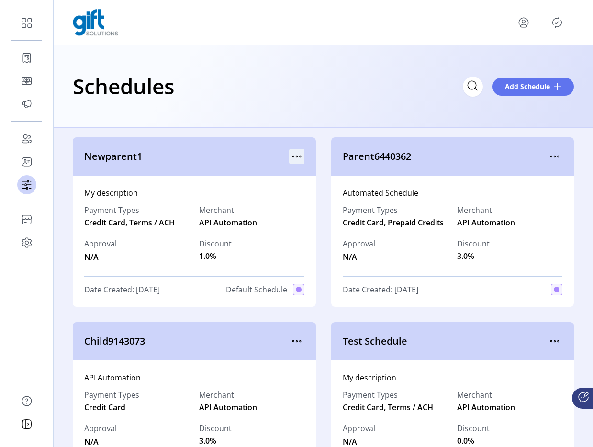
click at [290, 158] on icon "menu" at bounding box center [296, 156] width 15 height 15
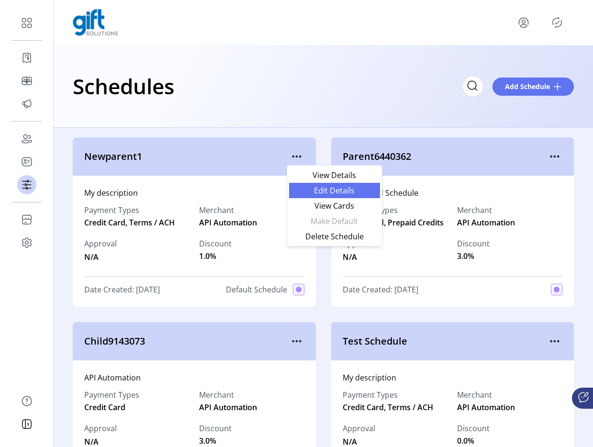
click at [303, 190] on span "Edit Details" at bounding box center [335, 191] width 80 height 8
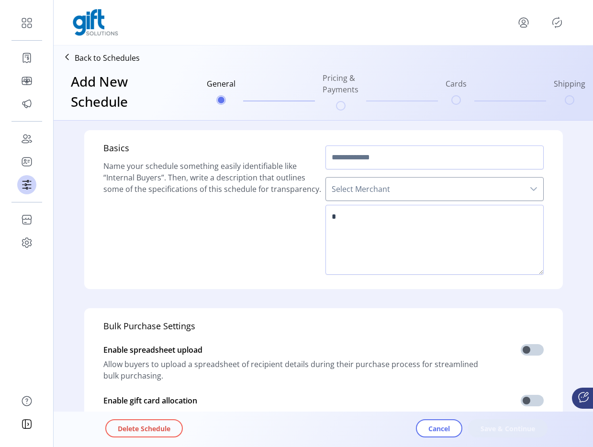
click at [487, 425] on div "Cancel Save & Continue" at bounding box center [506, 429] width 180 height 18
type input "**********"
type textarea "**********"
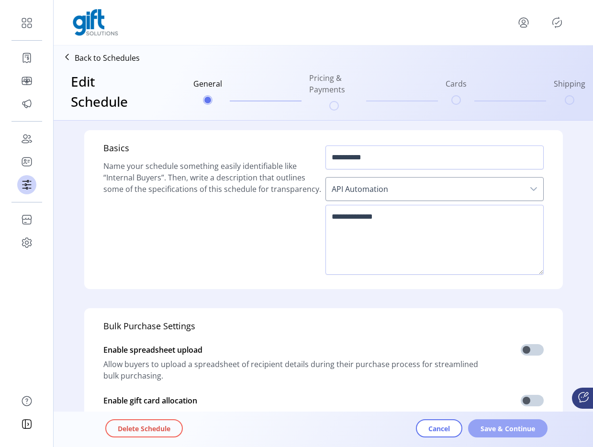
click at [490, 427] on span "Save & Continue" at bounding box center [508, 429] width 55 height 10
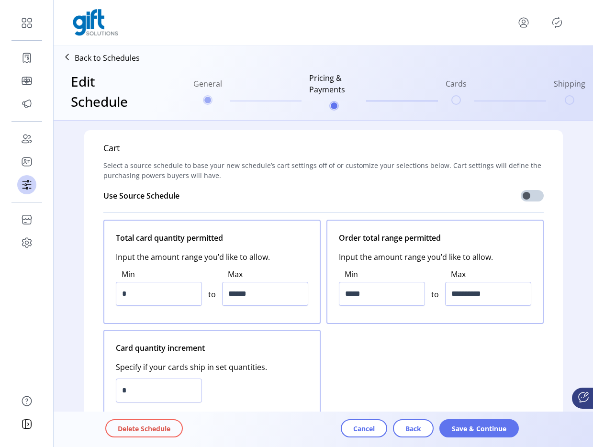
click at [490, 427] on span "Save & Continue" at bounding box center [479, 429] width 55 height 10
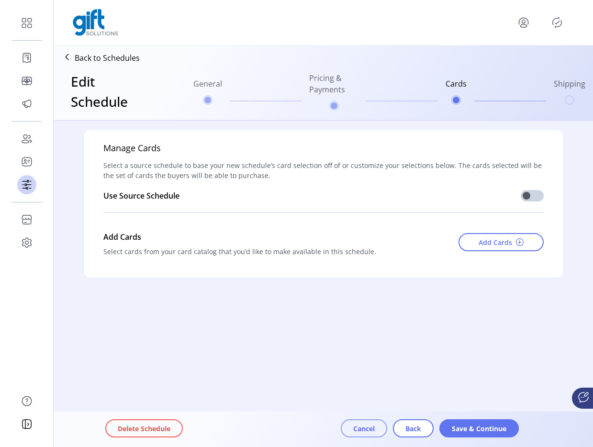
click at [366, 425] on span "Cancel" at bounding box center [365, 429] width 22 height 10
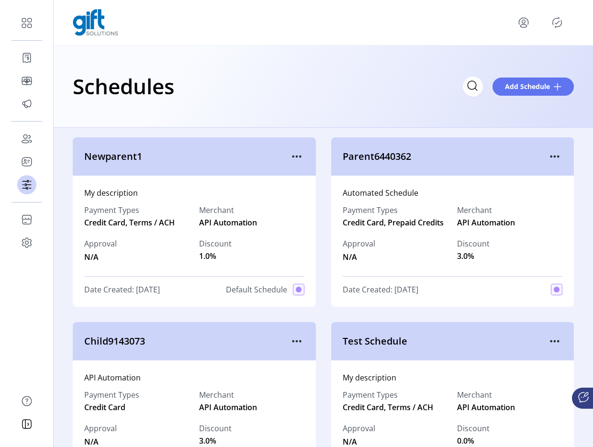
click at [561, 33] on div at bounding box center [324, 22] width 502 height 27
click at [562, 32] on div at bounding box center [324, 22] width 502 height 27
click at [554, 21] on icon "Publisher Panel" at bounding box center [557, 22] width 15 height 15
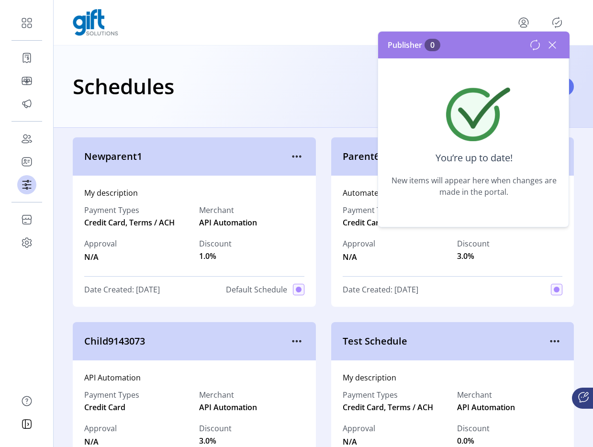
click at [549, 45] on icon at bounding box center [552, 44] width 15 height 15
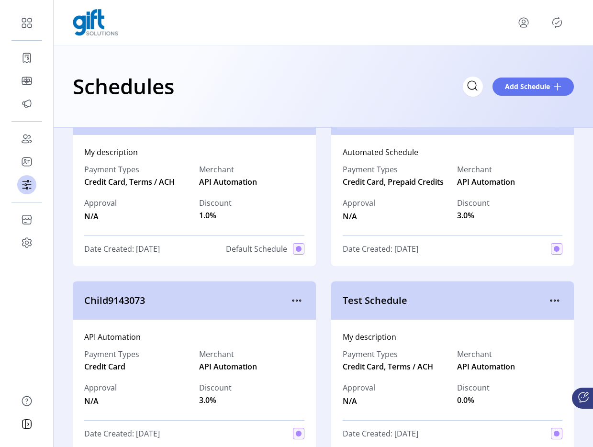
scroll to position [60, 0]
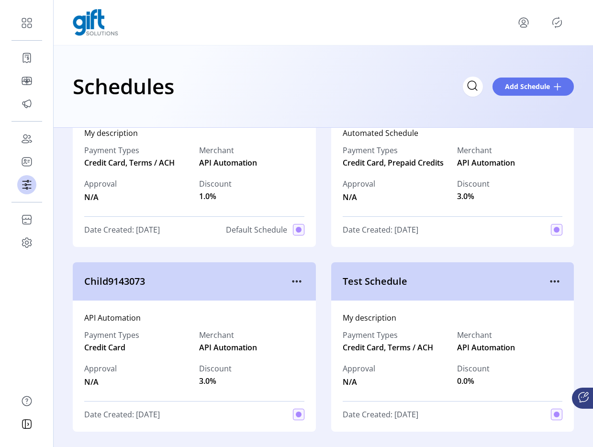
click at [523, 19] on icon "menu" at bounding box center [523, 22] width 15 height 15
click at [494, 66] on link "Sign Out" at bounding box center [489, 60] width 83 height 15
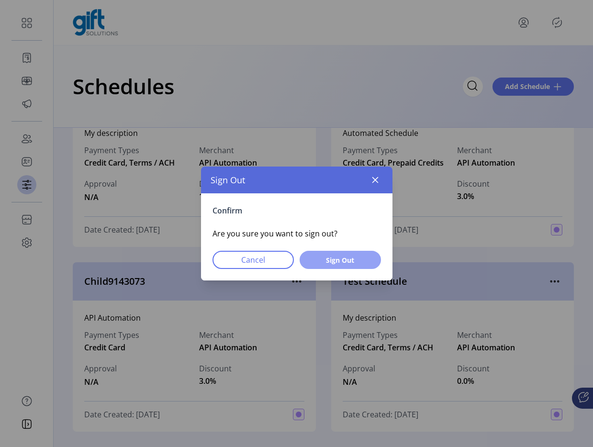
click at [369, 262] on button "Sign Out" at bounding box center [340, 260] width 81 height 18
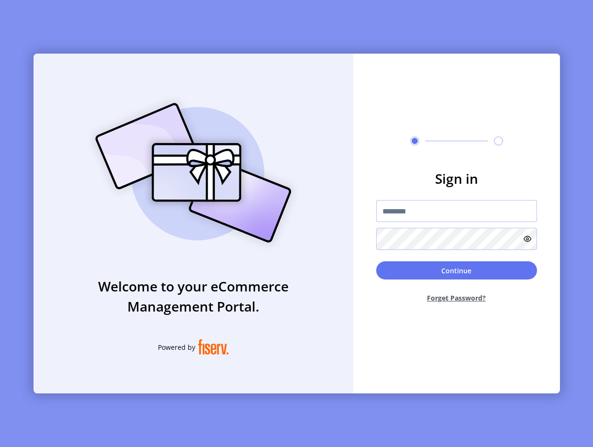
click at [403, 210] on input "text" at bounding box center [457, 211] width 161 height 22
type input "**********"
click at [429, 262] on button "Continue" at bounding box center [457, 271] width 161 height 18
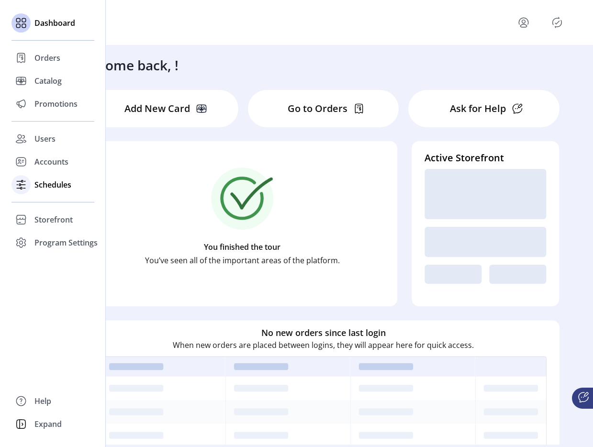
click at [40, 179] on span "Schedules" at bounding box center [52, 184] width 37 height 11
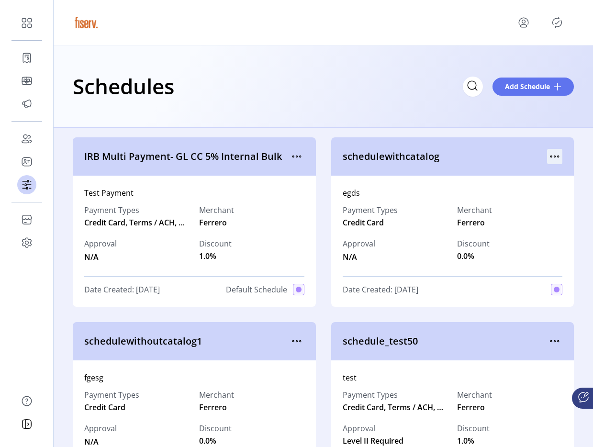
click at [548, 156] on icon "menu" at bounding box center [555, 156] width 15 height 15
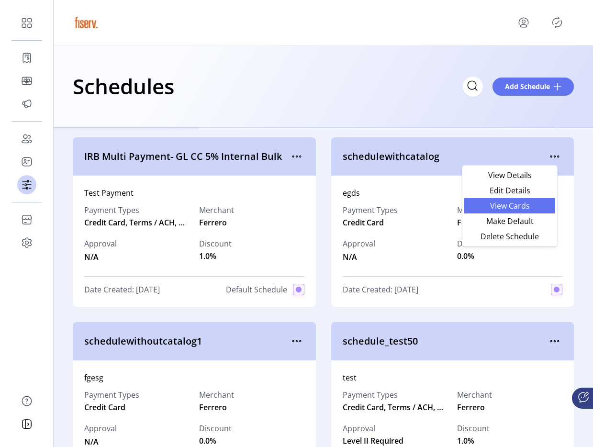
click at [526, 208] on span "View Cards" at bounding box center [510, 206] width 80 height 8
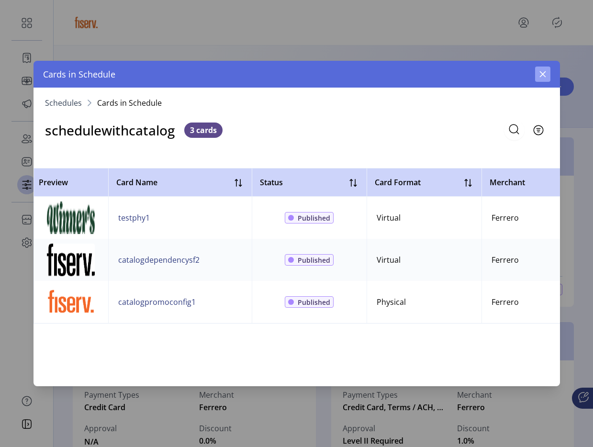
click at [542, 73] on icon "button" at bounding box center [543, 74] width 8 height 8
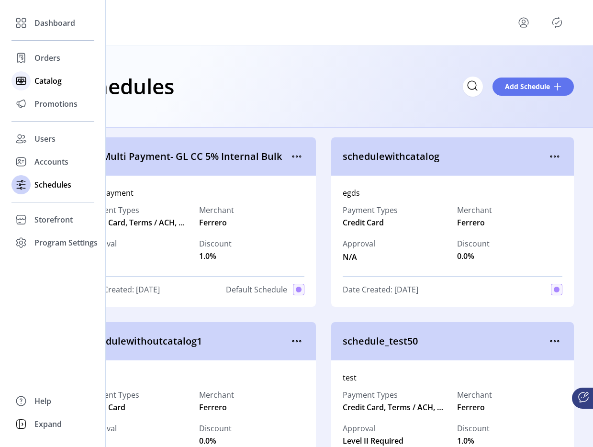
click at [41, 84] on span "Catalog" at bounding box center [47, 80] width 27 height 11
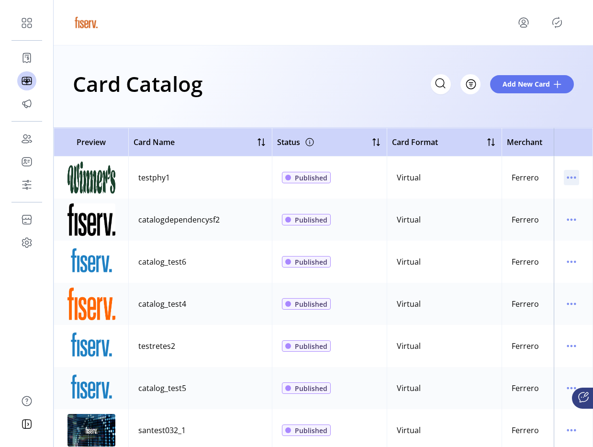
click at [564, 177] on icon "menu" at bounding box center [571, 177] width 15 height 15
click at [522, 199] on span "View Details" at bounding box center [527, 197] width 80 height 8
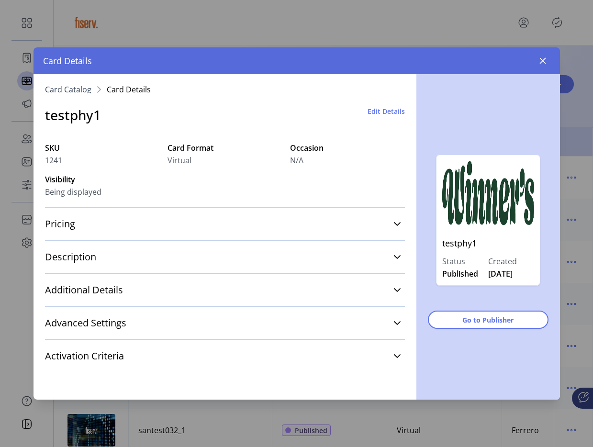
click at [176, 213] on div "Pricing Cash Values $3.00 Variable Cash Values Permitted N/A" at bounding box center [225, 223] width 360 height 33
click at [533, 66] on div "Card Details" at bounding box center [297, 60] width 527 height 27
click at [546, 57] on icon "button" at bounding box center [543, 61] width 8 height 8
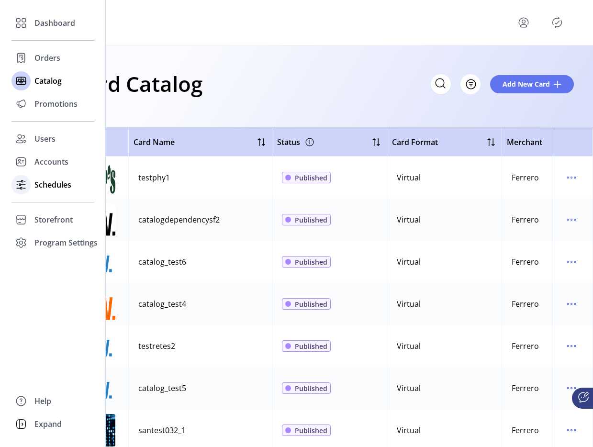
click at [54, 185] on span "Schedules" at bounding box center [52, 184] width 37 height 11
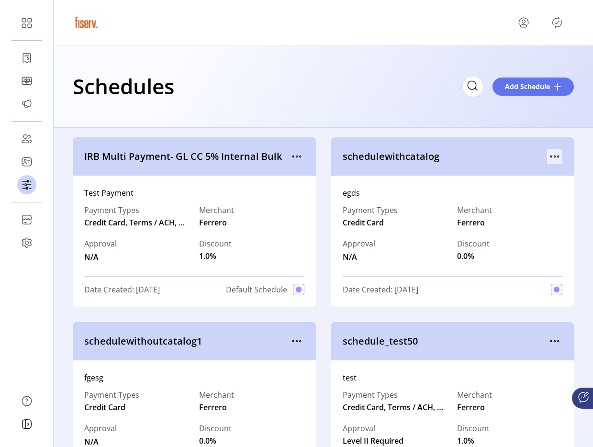
click at [551, 152] on icon "menu" at bounding box center [555, 156] width 15 height 15
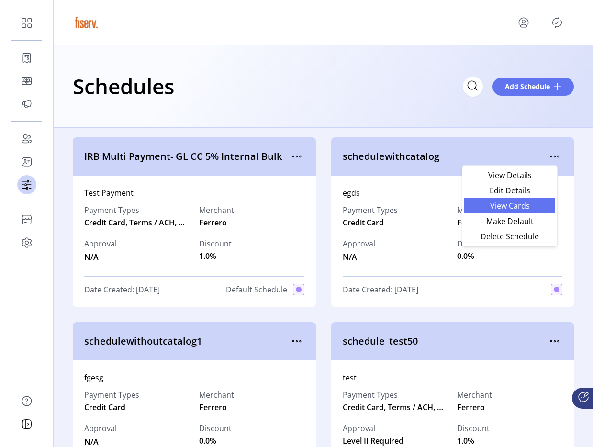
click at [512, 204] on span "View Cards" at bounding box center [510, 206] width 80 height 8
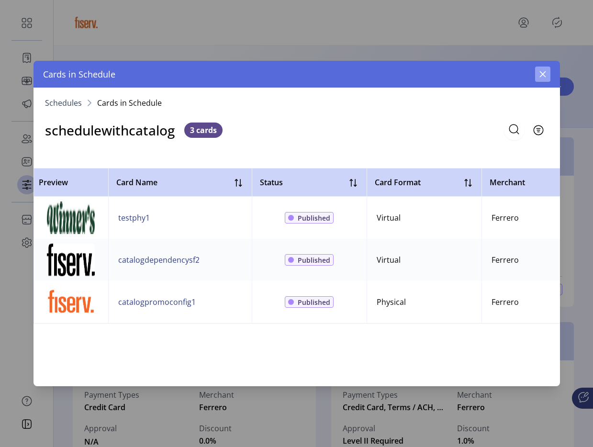
click at [539, 72] on icon "button" at bounding box center [543, 74] width 8 height 8
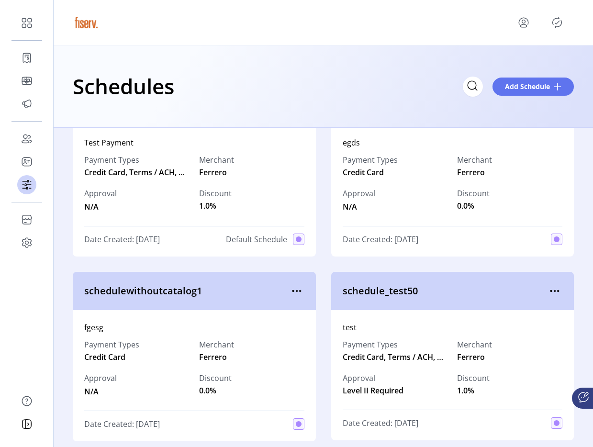
scroll to position [76, 0]
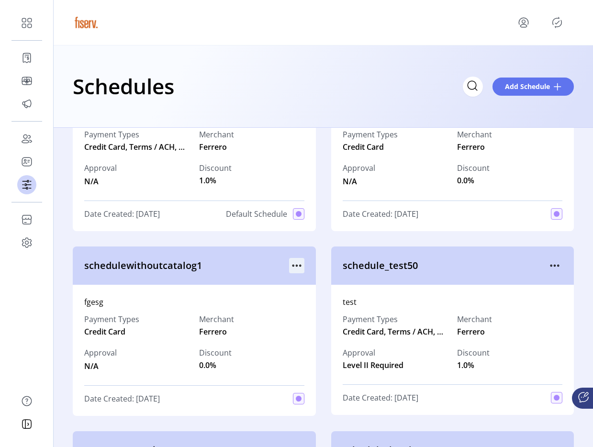
click at [295, 269] on icon "menu" at bounding box center [296, 265] width 15 height 15
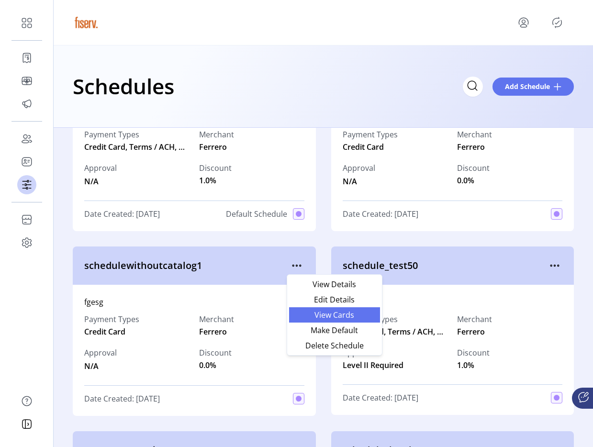
click at [300, 314] on span "View Cards" at bounding box center [335, 315] width 80 height 8
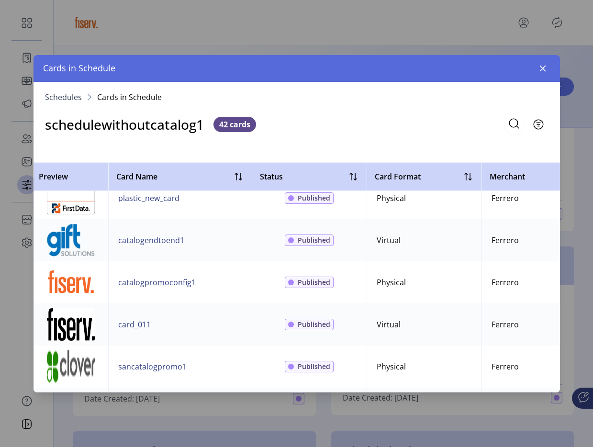
scroll to position [1103, 0]
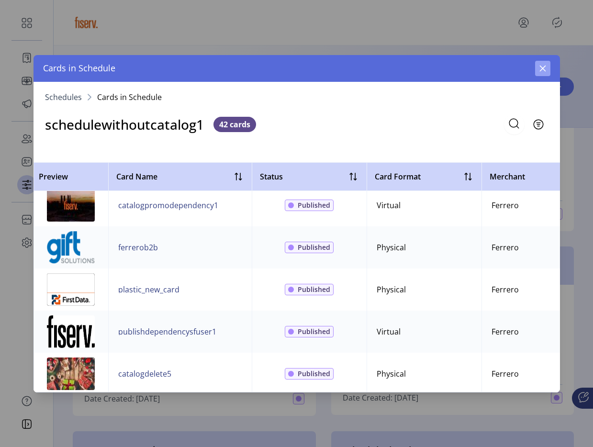
click at [537, 67] on button "button" at bounding box center [543, 68] width 15 height 15
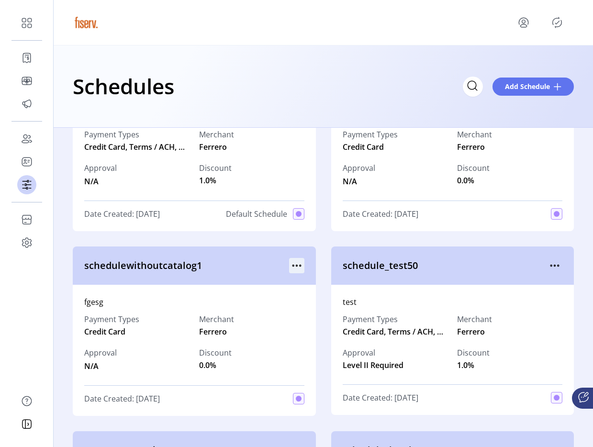
click at [294, 269] on icon "menu" at bounding box center [296, 265] width 15 height 15
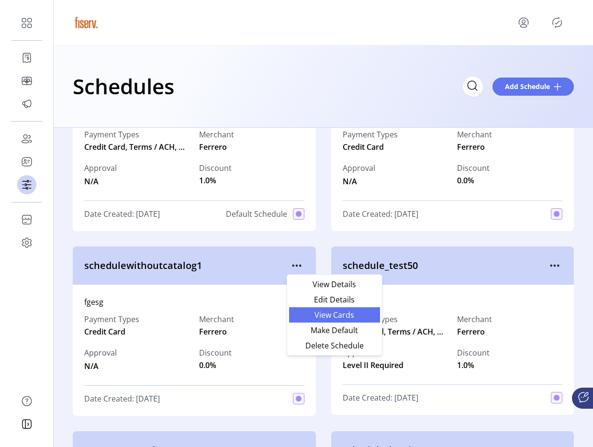
click at [307, 315] on span "View Cards" at bounding box center [335, 315] width 80 height 8
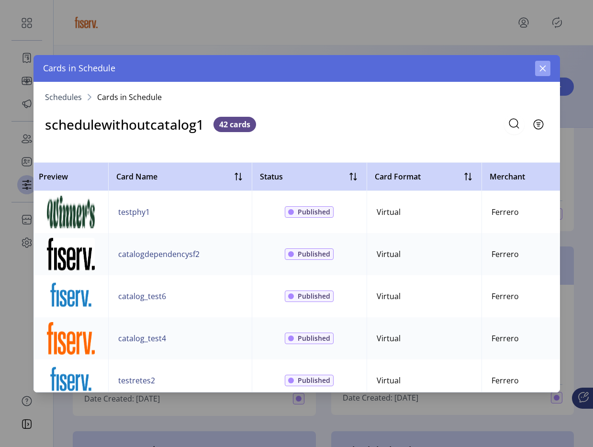
click at [537, 70] on button "button" at bounding box center [543, 68] width 15 height 15
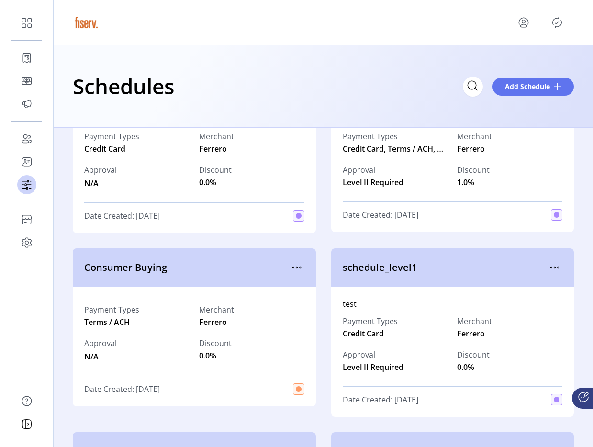
scroll to position [181, 0]
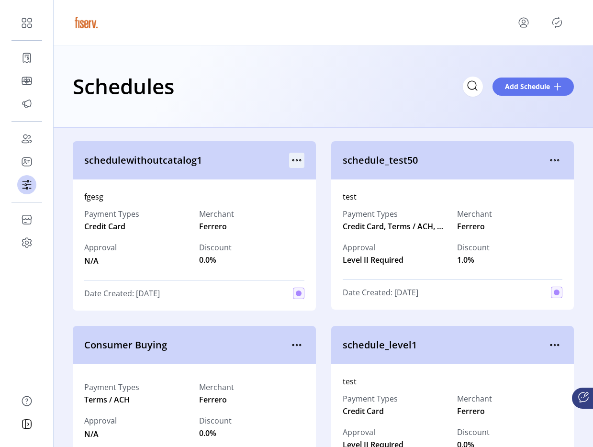
click at [289, 154] on div at bounding box center [296, 160] width 15 height 15
click at [292, 157] on icon "menu" at bounding box center [296, 160] width 15 height 15
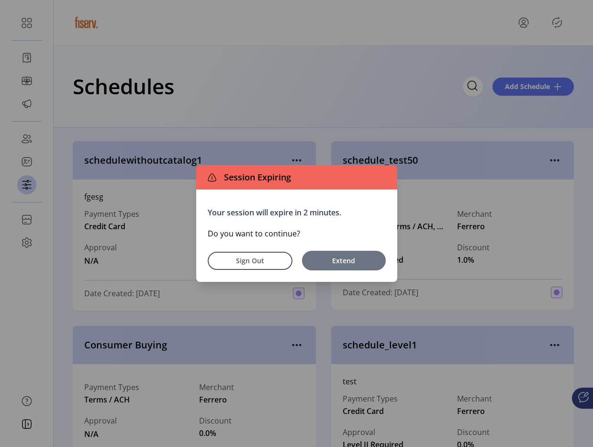
click at [353, 262] on span "Extend" at bounding box center [344, 261] width 74 height 10
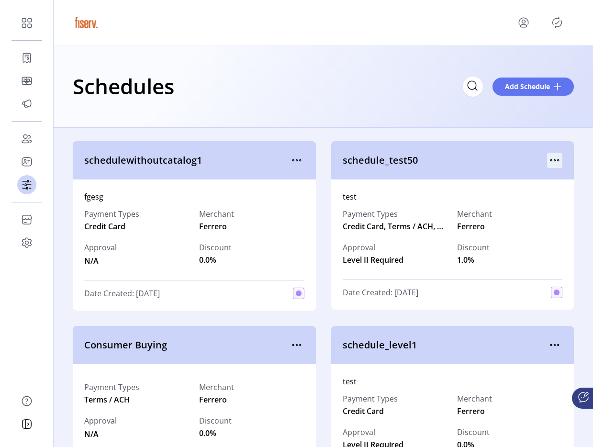
click at [549, 158] on icon "menu" at bounding box center [555, 160] width 15 height 15
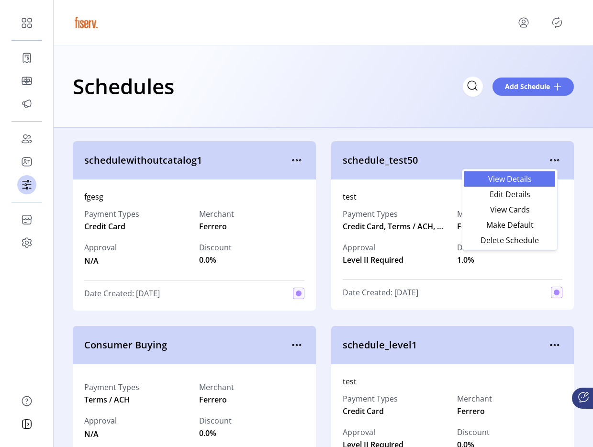
click at [513, 180] on span "View Details" at bounding box center [510, 179] width 80 height 8
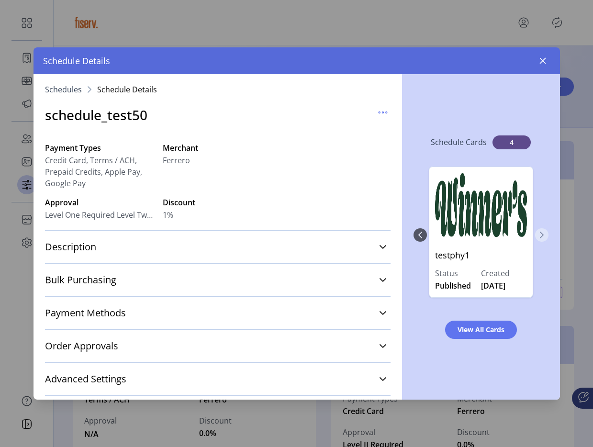
click at [539, 231] on icon "Next Page" at bounding box center [542, 235] width 8 height 8
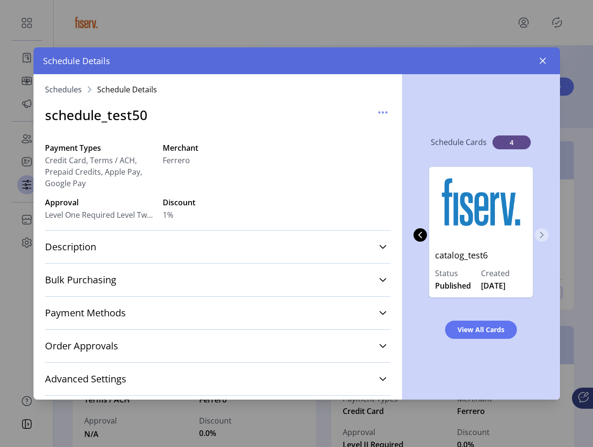
click at [537, 233] on button "Next Page" at bounding box center [542, 234] width 13 height 13
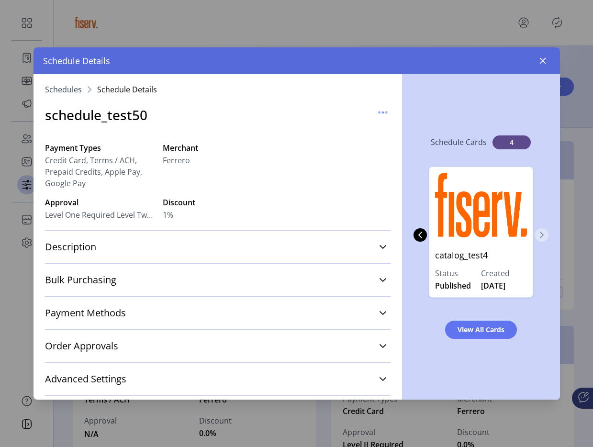
click at [538, 233] on icon "Next Page" at bounding box center [542, 235] width 8 height 8
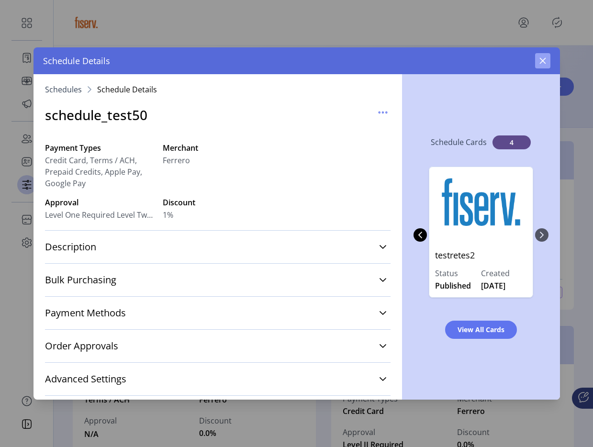
click at [539, 62] on icon "button" at bounding box center [543, 61] width 8 height 8
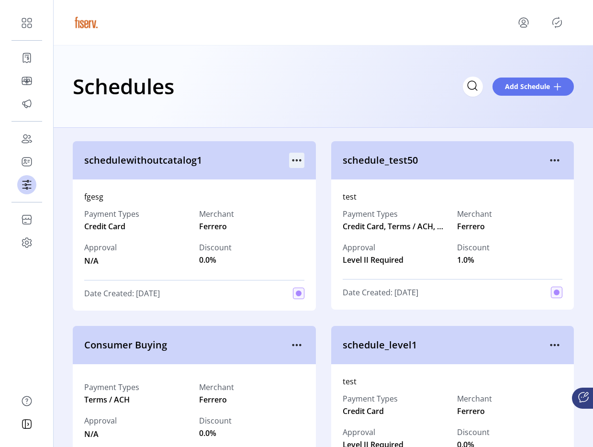
click at [297, 156] on icon "menu" at bounding box center [296, 160] width 15 height 15
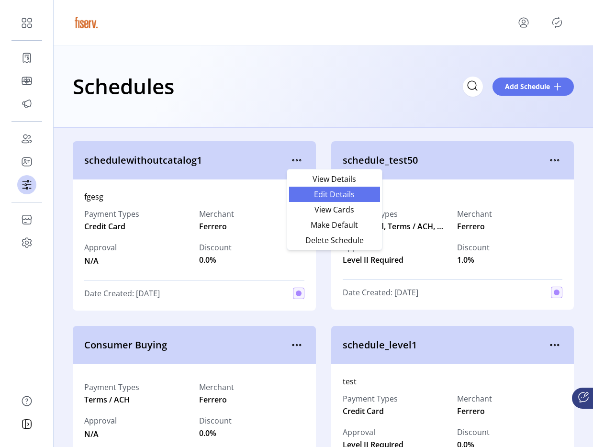
click at [300, 196] on span "Edit Details" at bounding box center [335, 195] width 80 height 8
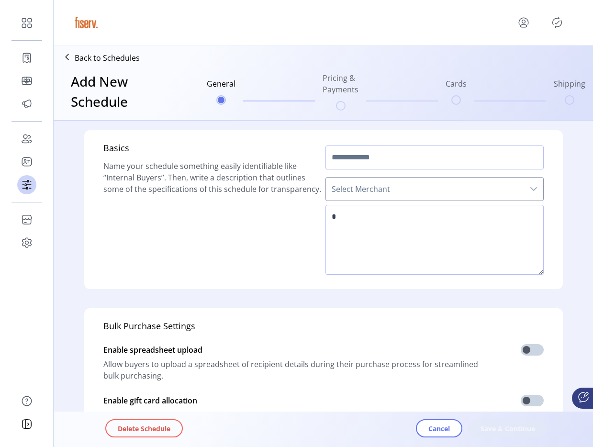
type input "**********"
type textarea "*****"
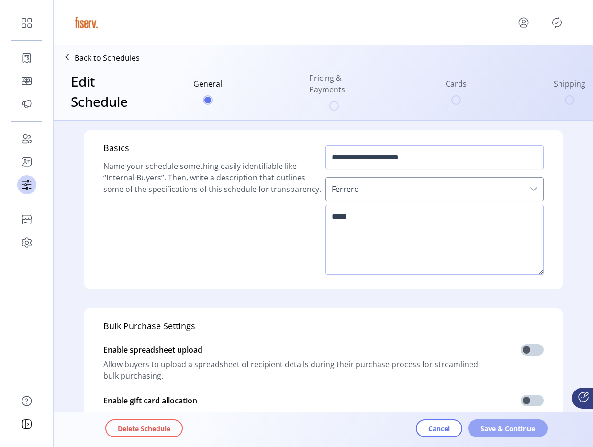
click at [496, 429] on span "Save & Continue" at bounding box center [508, 429] width 55 height 10
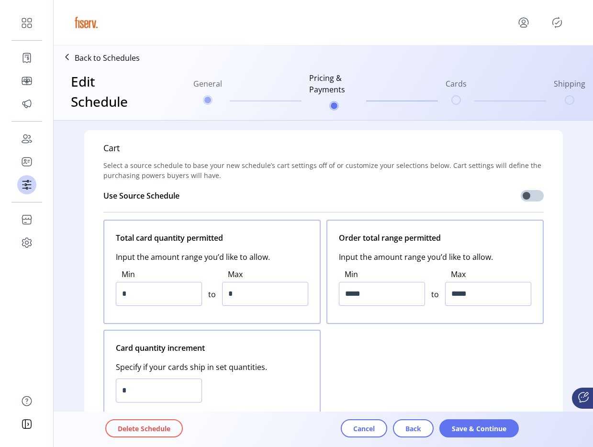
click at [496, 429] on span "Save & Continue" at bounding box center [479, 429] width 55 height 10
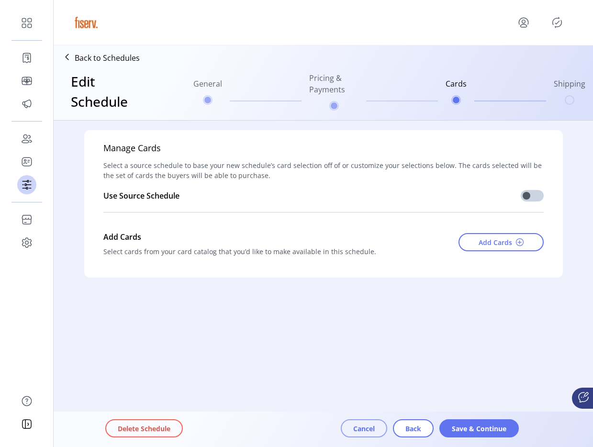
click at [375, 431] on button "Cancel" at bounding box center [364, 429] width 46 height 18
